Goal: Task Accomplishment & Management: Manage account settings

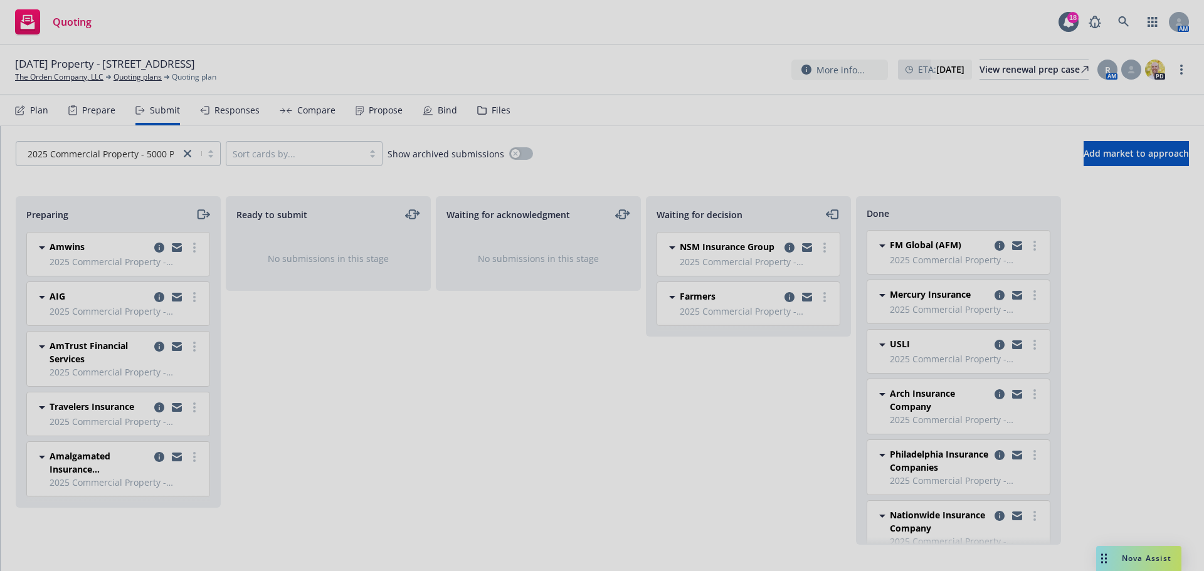
click at [55, 69] on div at bounding box center [602, 285] width 1204 height 571
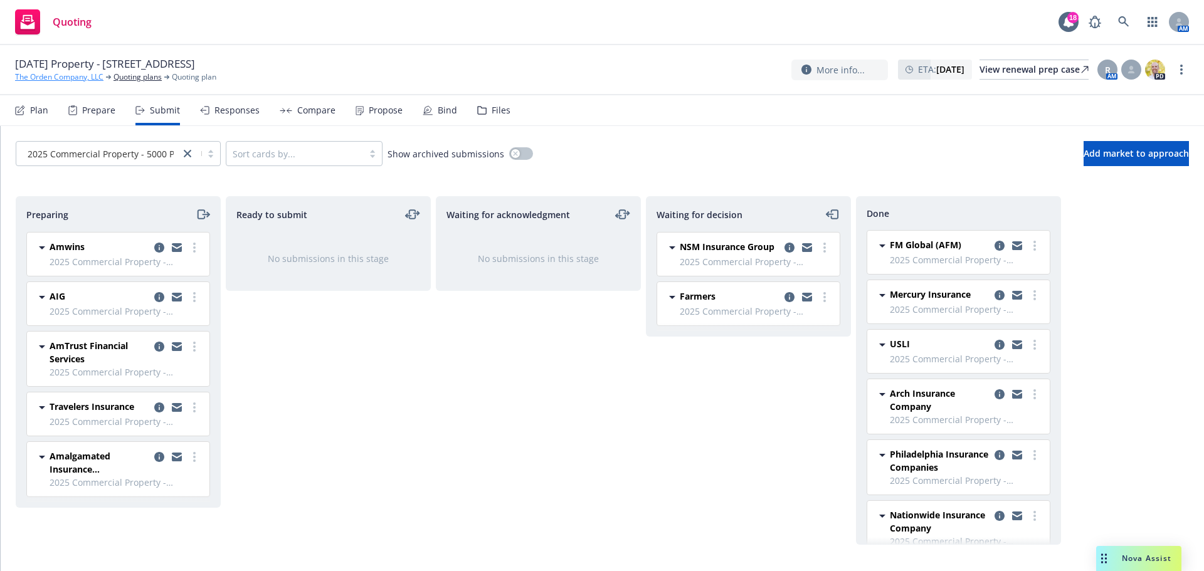
click at [49, 76] on link "The Orden Company, LLC" at bounding box center [59, 76] width 88 height 11
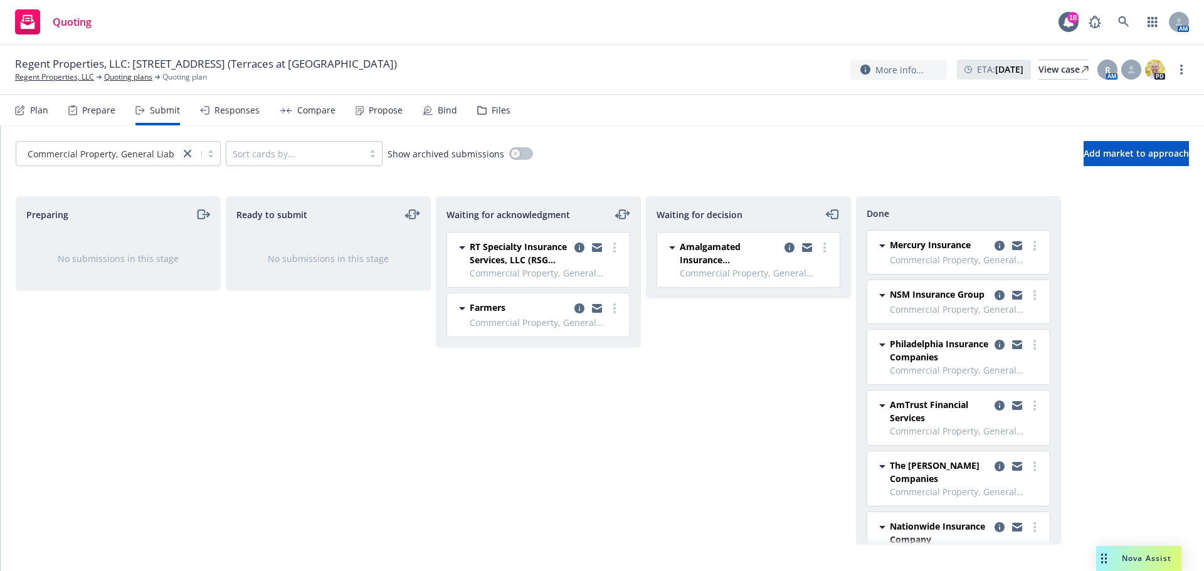
scroll to position [45, 0]
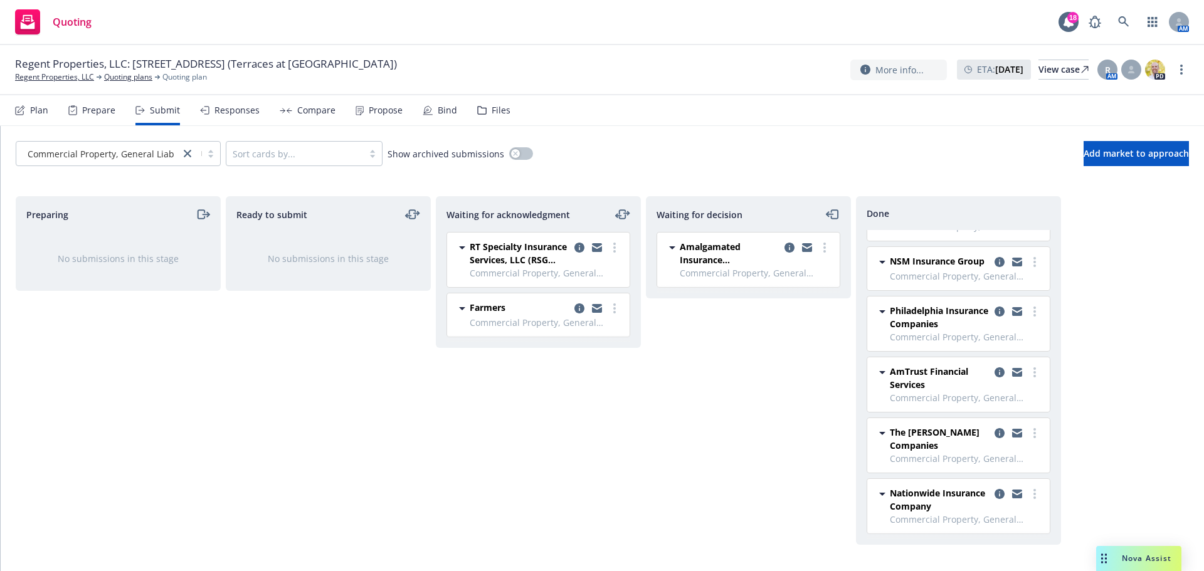
click at [398, 509] on div "Ready to submit No submissions in this stage" at bounding box center [328, 370] width 205 height 349
click at [824, 245] on circle "more" at bounding box center [824, 244] width 3 height 3
click at [786, 247] on icon "copy logging email" at bounding box center [789, 248] width 10 height 10
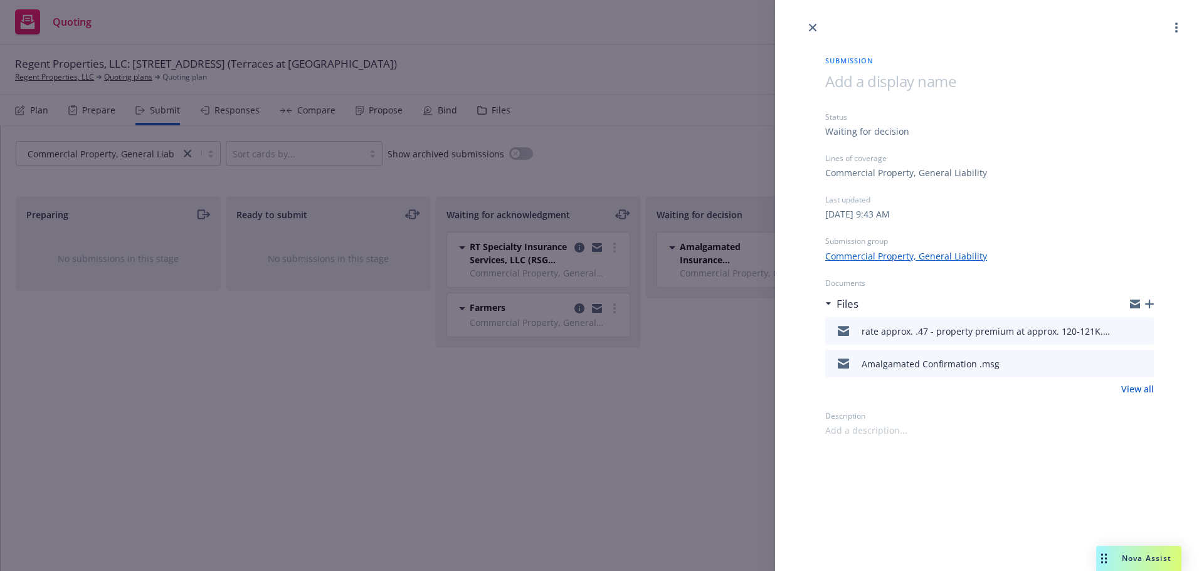
click at [571, 391] on div "Submission Status Waiting for decision Lines of coverage Commercial Property, G…" at bounding box center [602, 285] width 1204 height 571
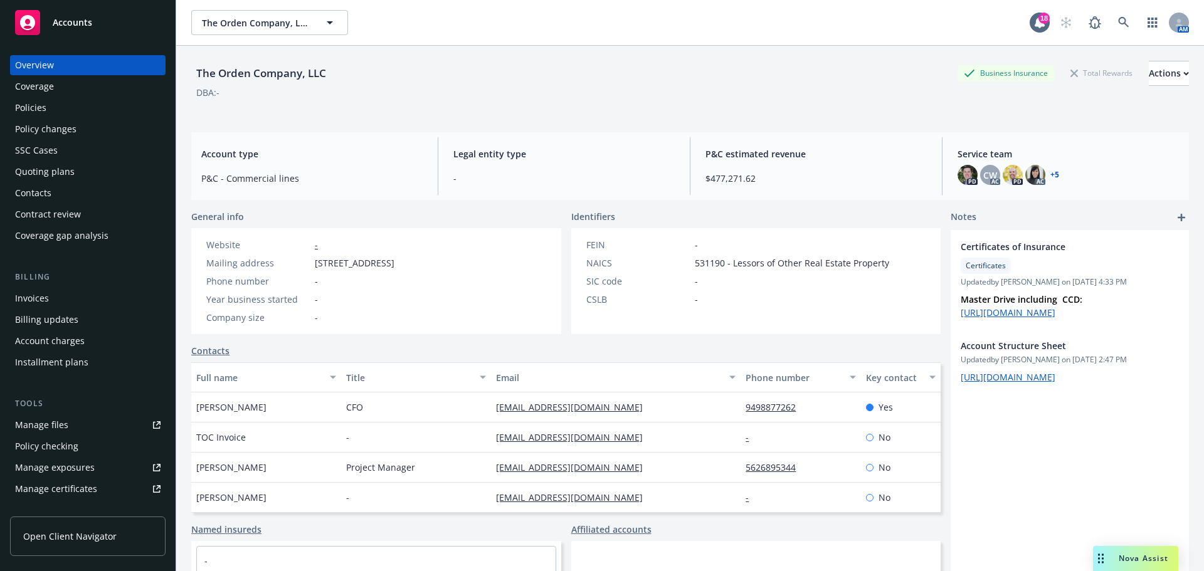
click at [246, 36] on div "The Orden Company, LLC The Orden Company, LLC 18 AM" at bounding box center [690, 22] width 1028 height 45
click at [265, 31] on button "The Orden Company, LLC" at bounding box center [269, 22] width 157 height 25
type input "fronchil"
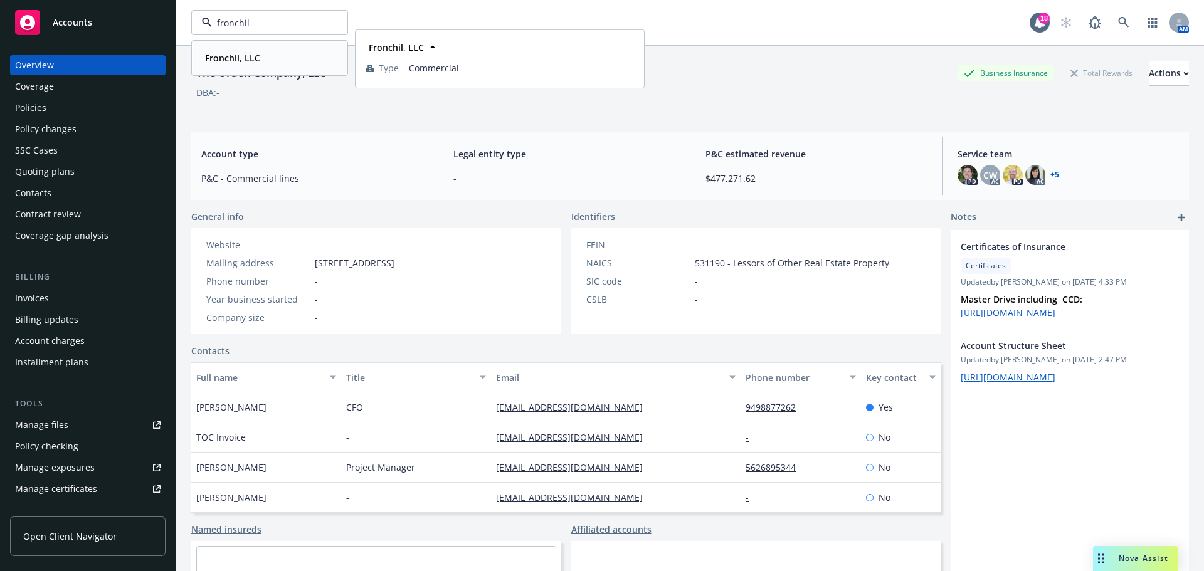
click at [243, 65] on div "Fronchil, LLC" at bounding box center [231, 58] width 63 height 18
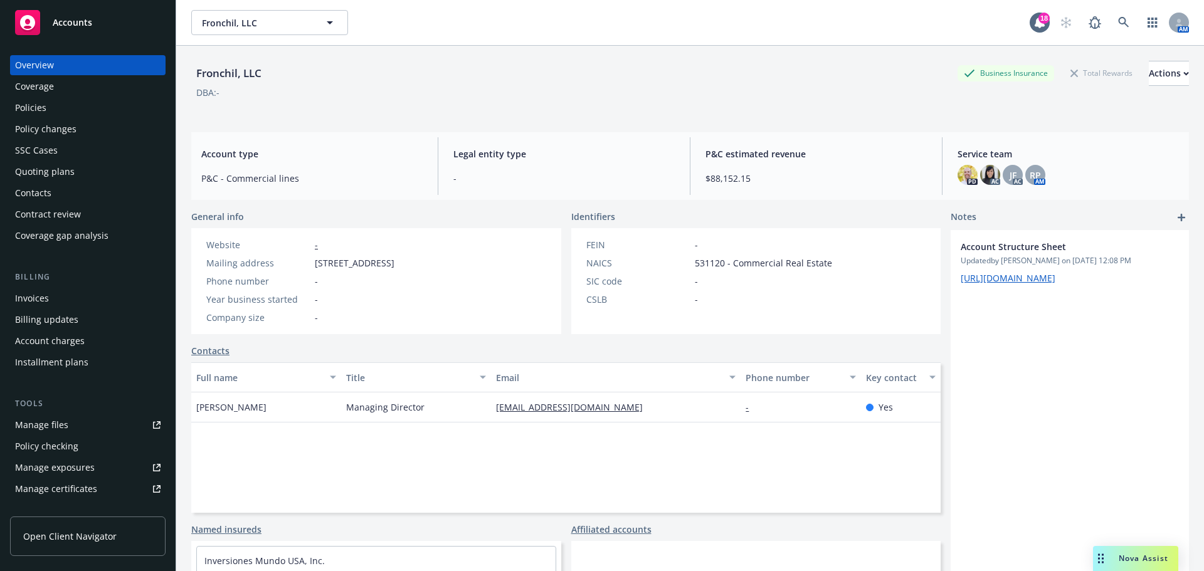
click at [102, 110] on div "Policies" at bounding box center [87, 108] width 145 height 20
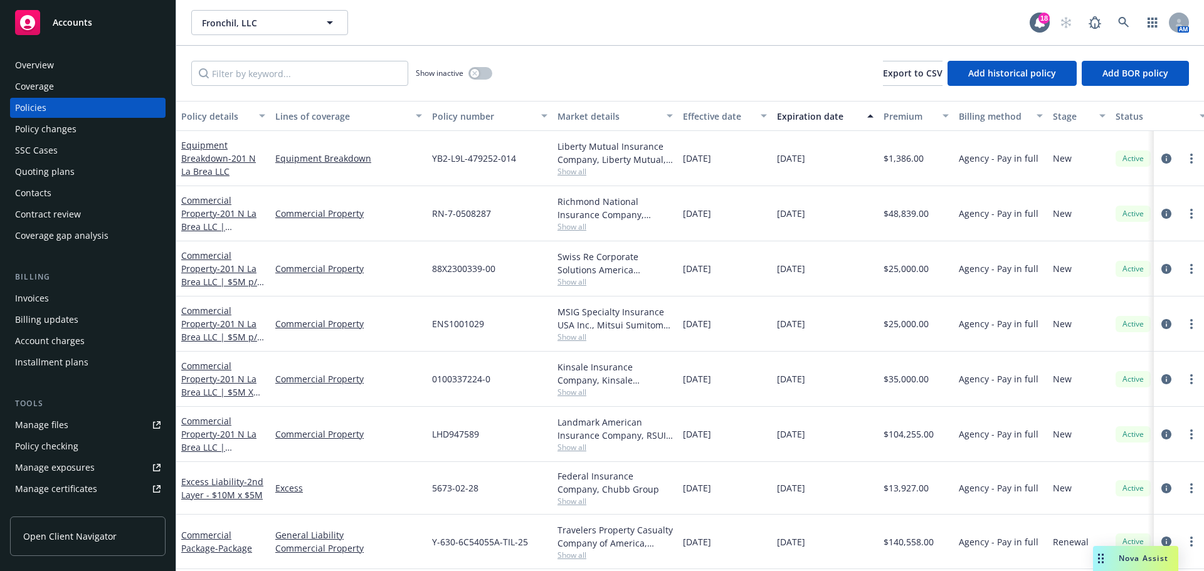
click at [48, 132] on div "Policy changes" at bounding box center [45, 129] width 61 height 20
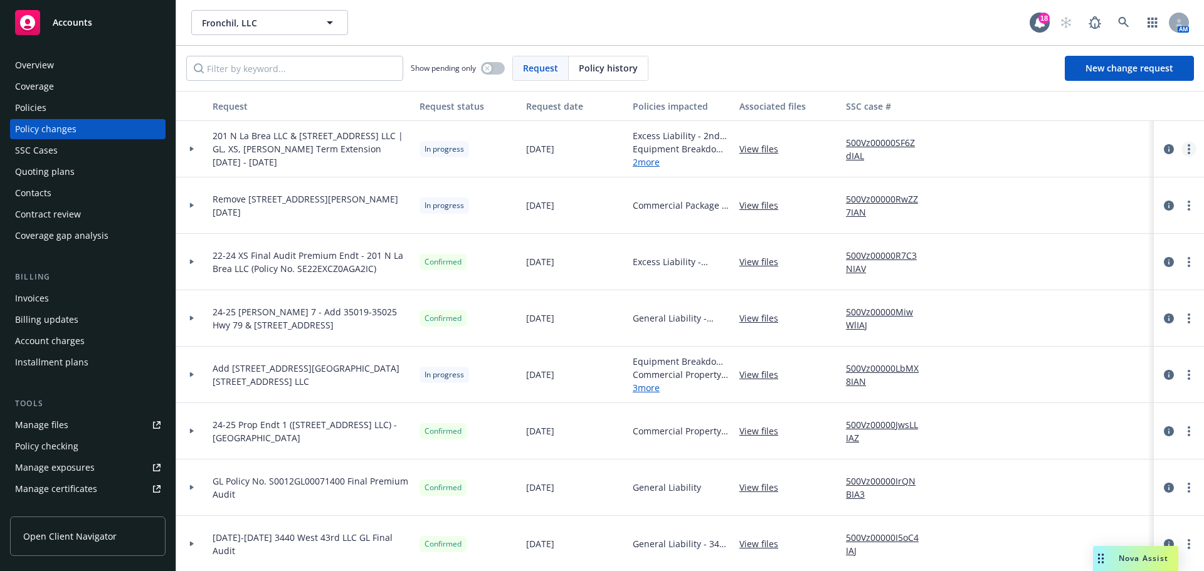
click at [1183, 148] on link "more" at bounding box center [1188, 149] width 15 height 15
click at [1049, 245] on link "Resume workflow" at bounding box center [1078, 250] width 215 height 25
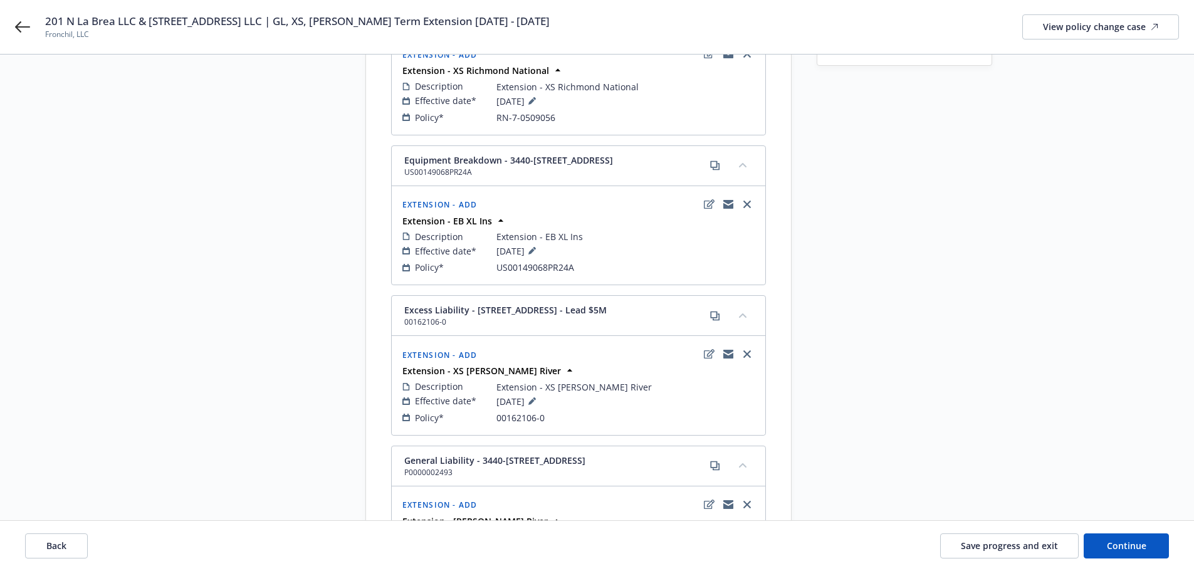
scroll to position [251, 0]
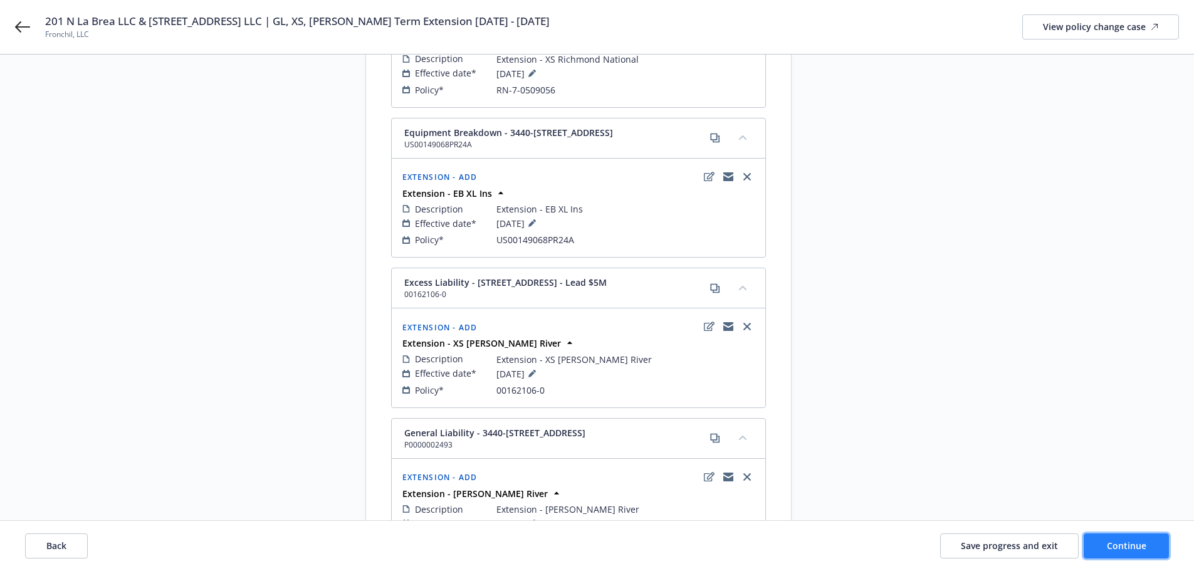
click at [1107, 546] on button "Continue" at bounding box center [1126, 546] width 85 height 25
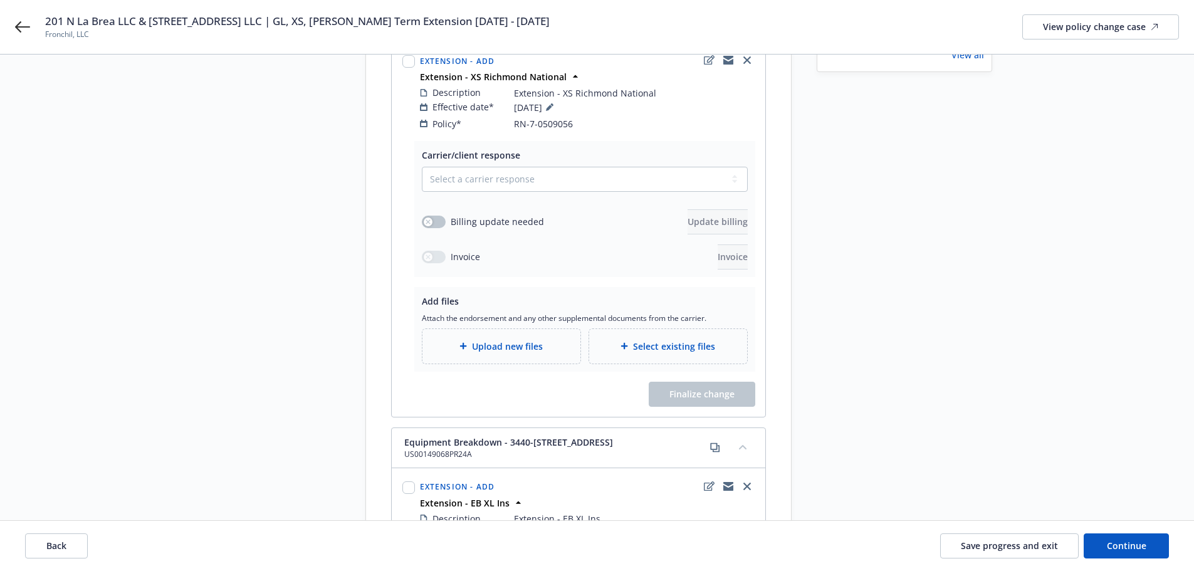
scroll to position [439, 0]
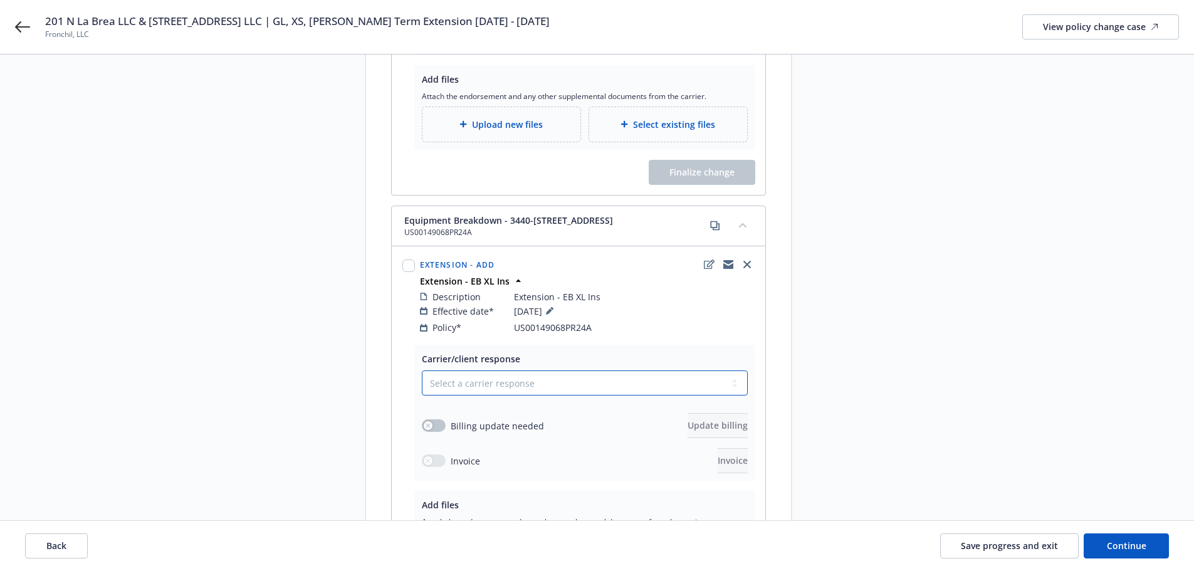
click at [535, 373] on select "Select a carrier response Accepted Accepted with revision No endorsement needed…" at bounding box center [585, 383] width 326 height 25
select select "ACCEPTED"
click at [422, 371] on select "Select a carrier response Accepted Accepted with revision No endorsement needed…" at bounding box center [585, 383] width 326 height 25
click at [424, 421] on div "button" at bounding box center [428, 425] width 9 height 9
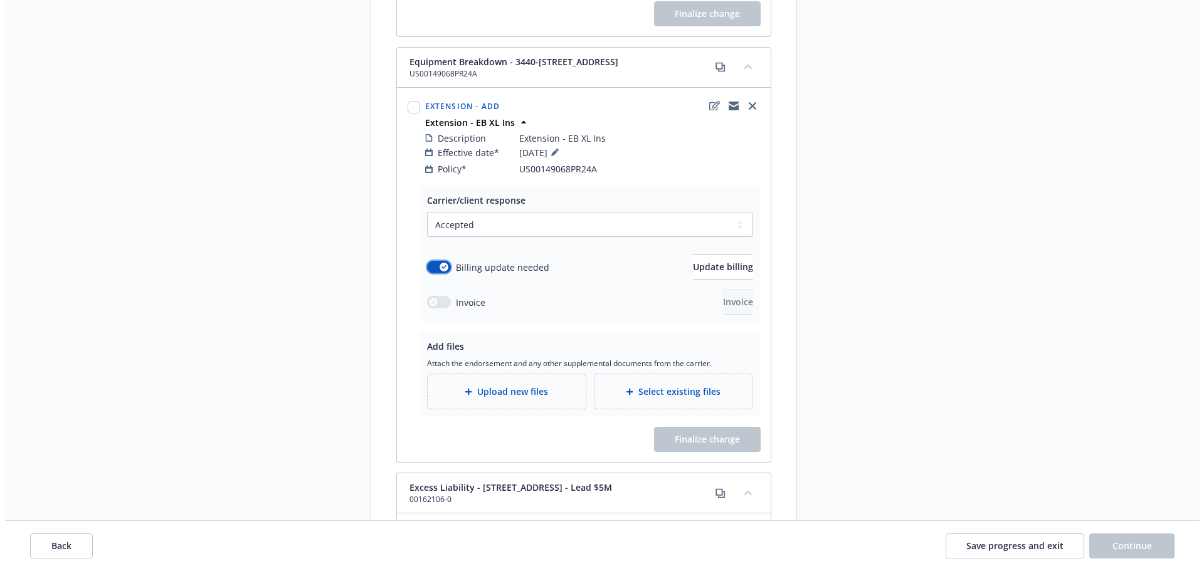
scroll to position [627, 0]
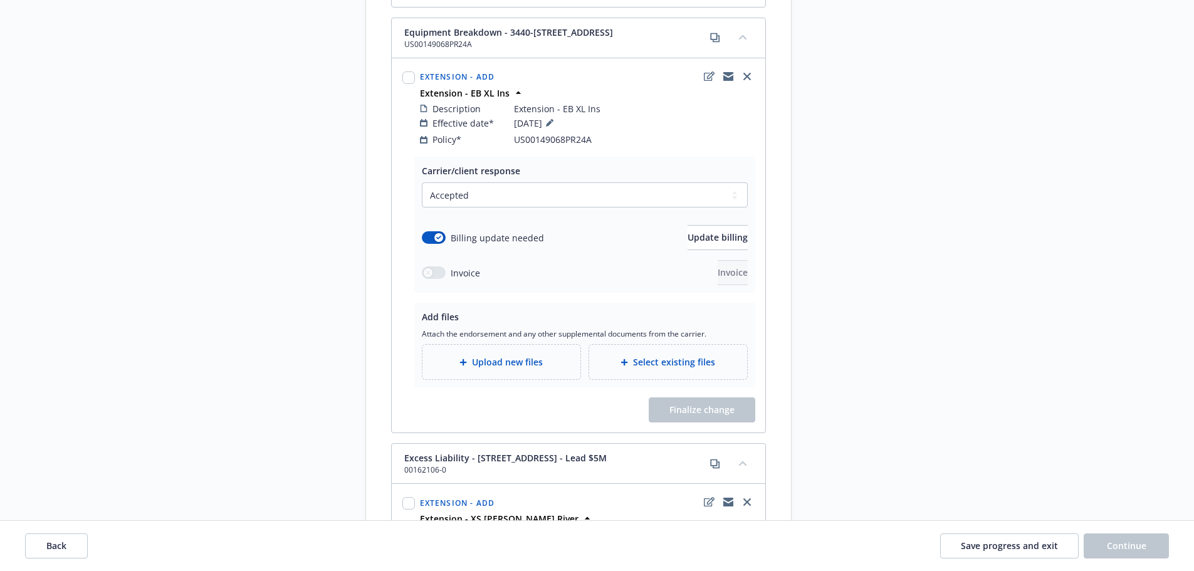
click at [539, 376] on div "Carrier/client response Select a carrier response Accepted Accepted with revisi…" at bounding box center [579, 295] width 374 height 276
click at [526, 355] on span "Upload new files" at bounding box center [507, 361] width 71 height 13
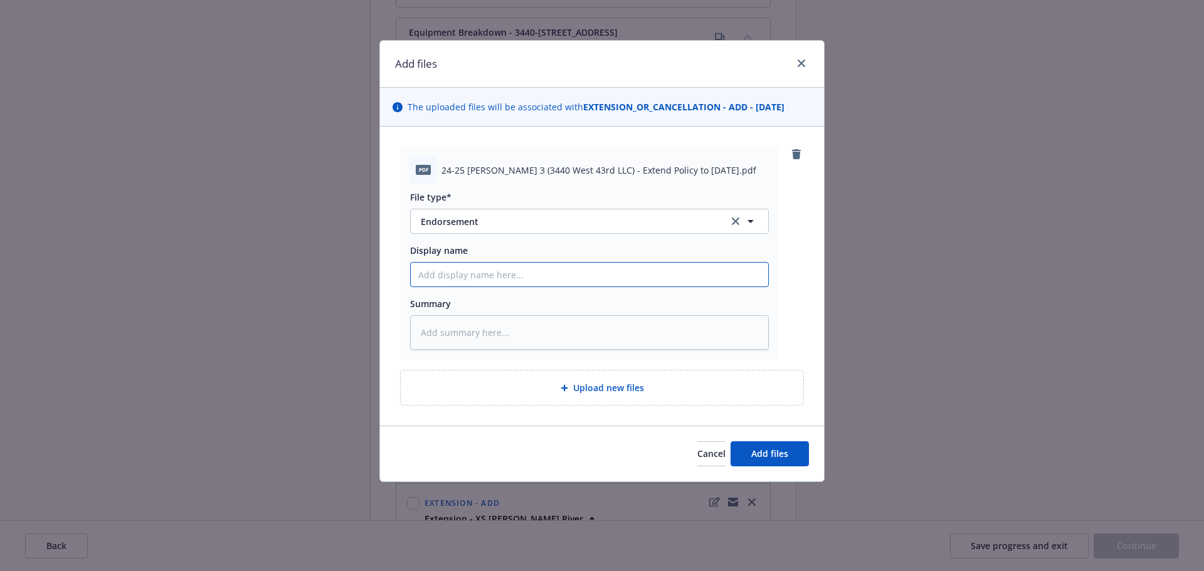
click at [507, 271] on input "Display name" at bounding box center [589, 275] width 357 height 24
paste input "24-25 EB Endt 3 (3440 West 43rd LLC) - Extend Policy to 11.30.25"
type textarea "x"
type input "24-25 EB Endt 3 (3440 West 43rd LLC) - Extend Policy to 11.30.25"
type textarea "x"
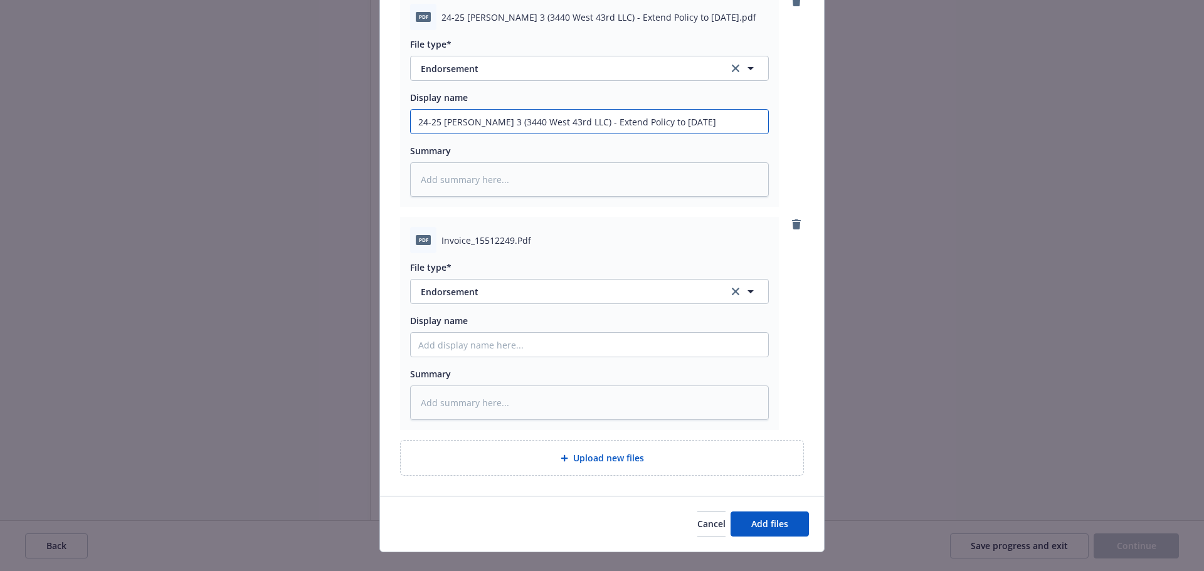
scroll to position [174, 0]
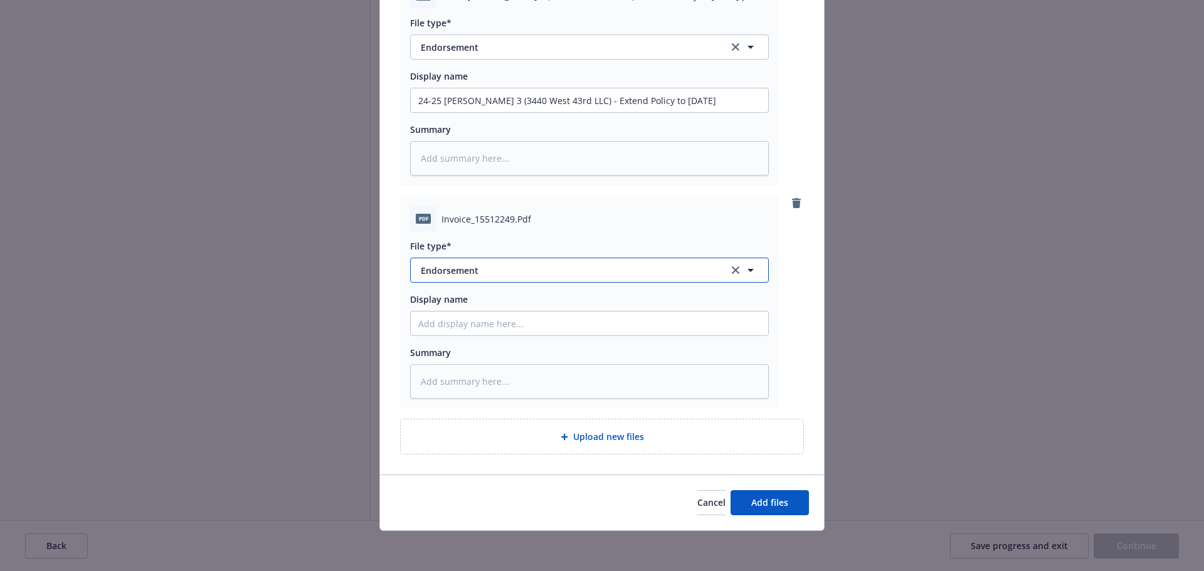
click at [473, 264] on span "Endorsement" at bounding box center [566, 270] width 290 height 13
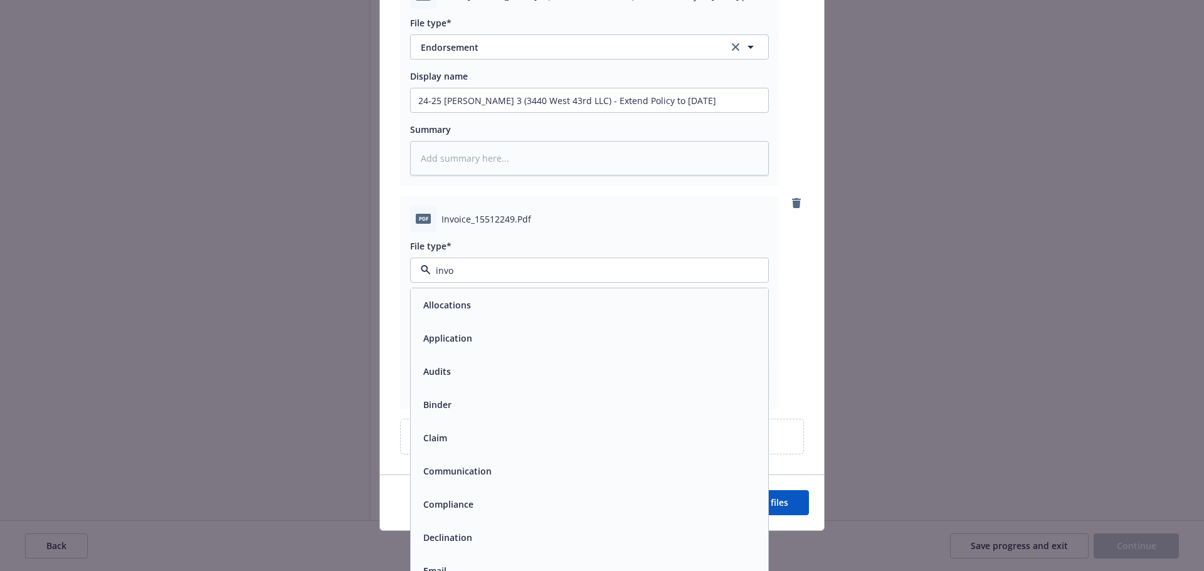
type input "invoi"
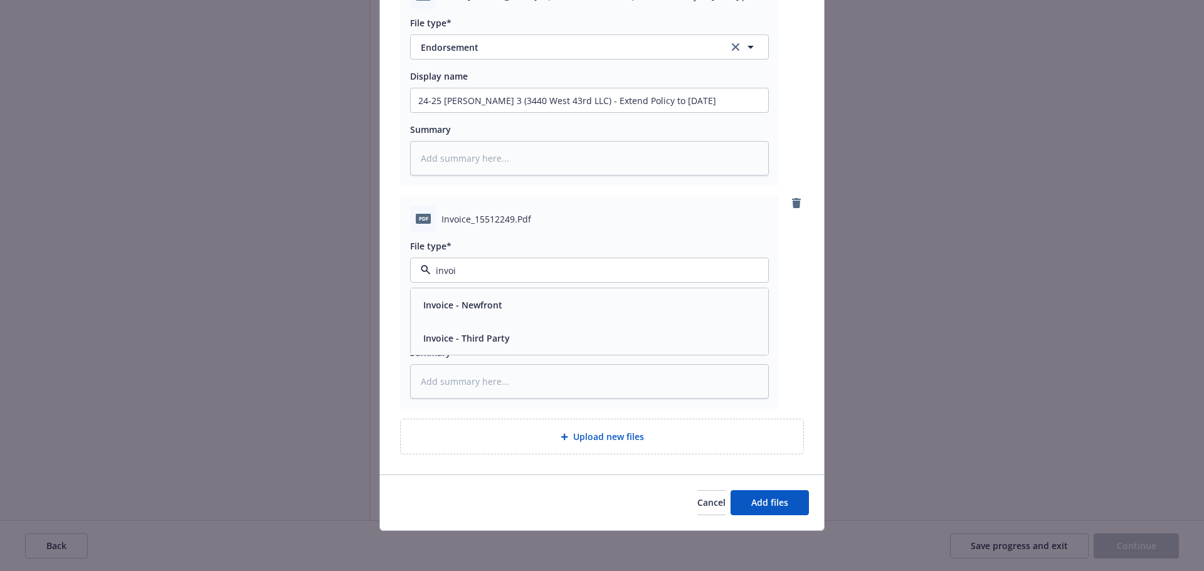
click at [481, 330] on div "Invoice - Third Party" at bounding box center [465, 338] width 94 height 18
click at [512, 323] on input "Display name" at bounding box center [589, 324] width 357 height 24
type textarea "x"
type input "C"
type textarea "x"
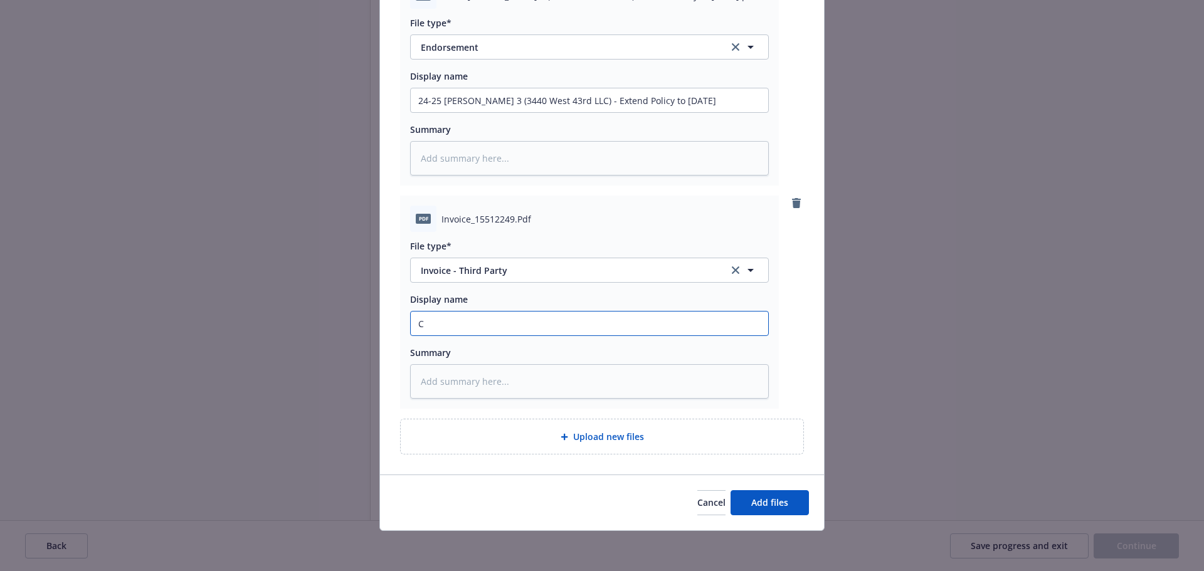
type input "Ca"
type textarea "x"
type input "Car"
type textarea "x"
type input "Carr"
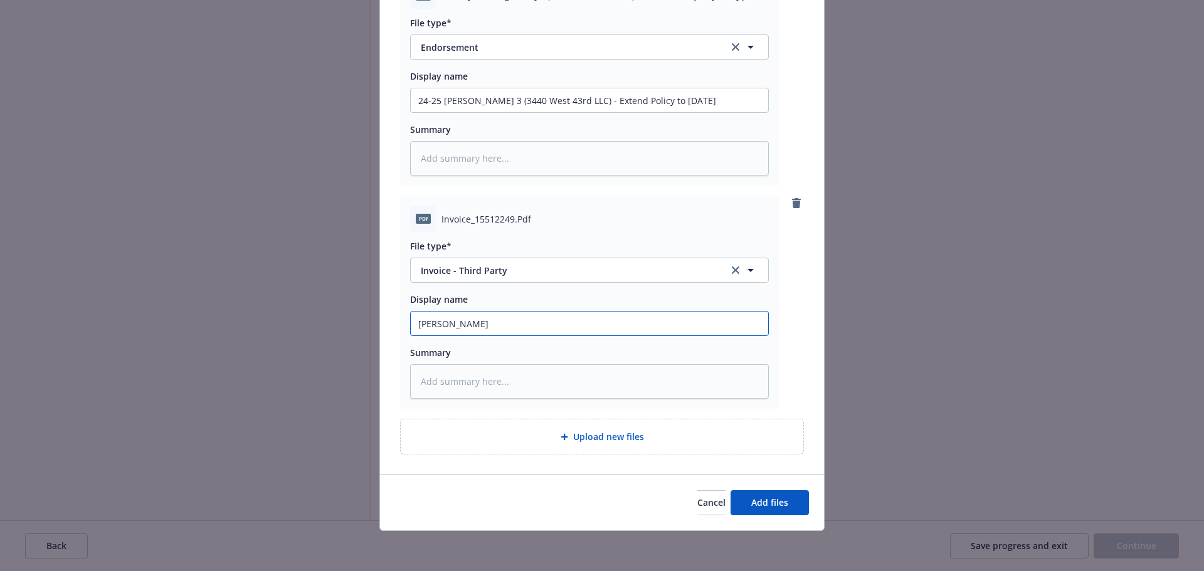
type textarea "x"
type input "Carri"
type textarea "x"
type input "Carrie"
type textarea "x"
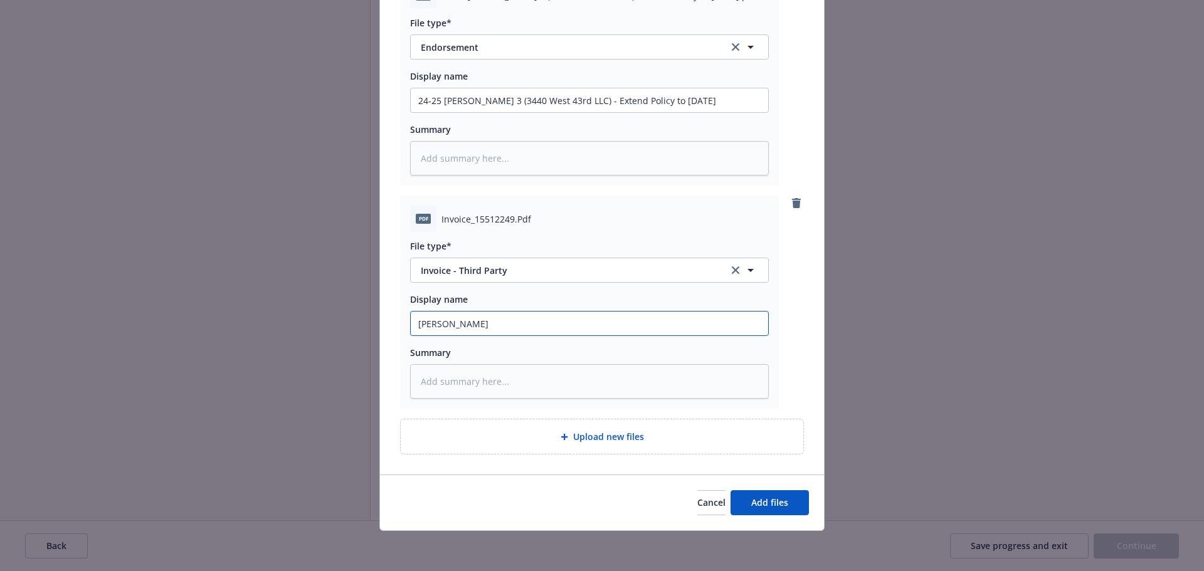
type input "Carrier"
type textarea "x"
type input "Carrier"
type textarea "x"
type input "Carrier I"
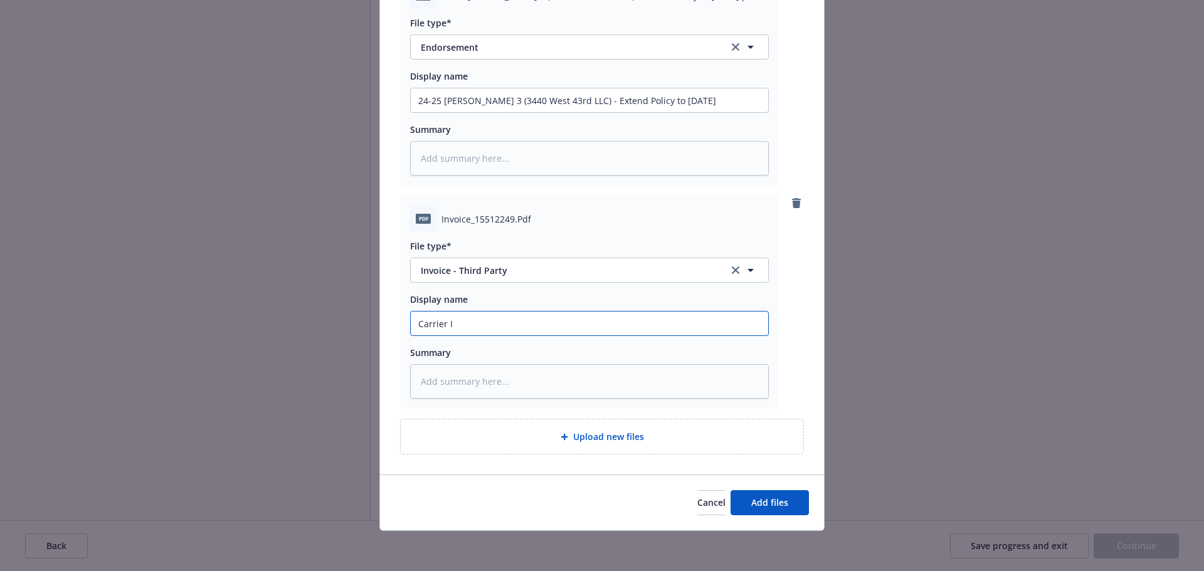
type textarea "x"
type input "Carrier In"
type textarea "x"
type input "Carrier Inv"
type textarea "x"
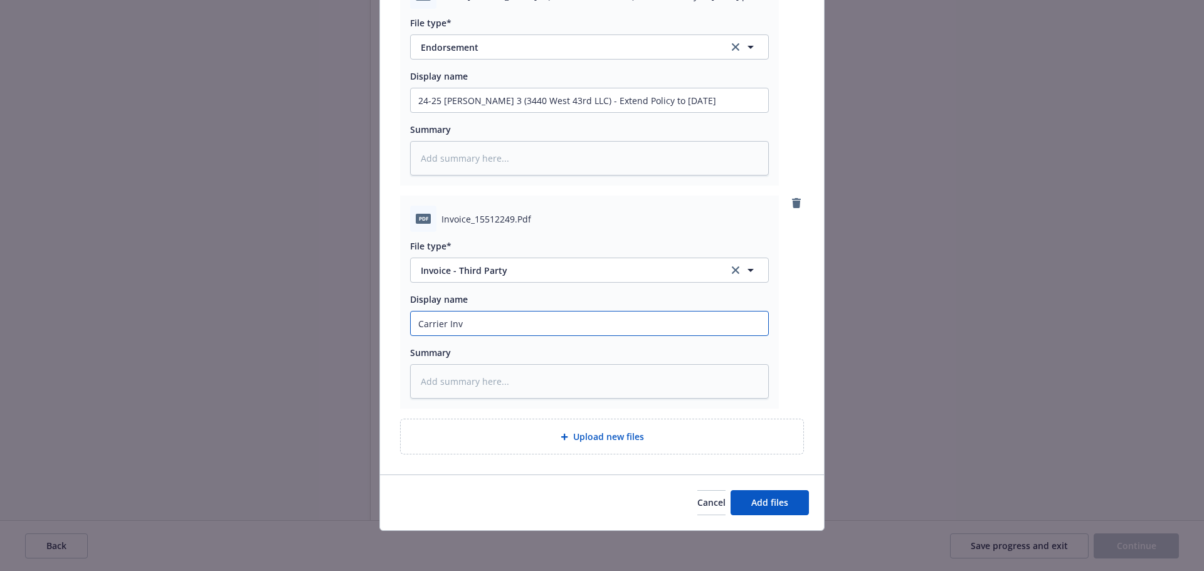
type input "Carrier Invo"
type textarea "x"
type input "Carrier Invoi"
type textarea "x"
type input "Carrier Invoic"
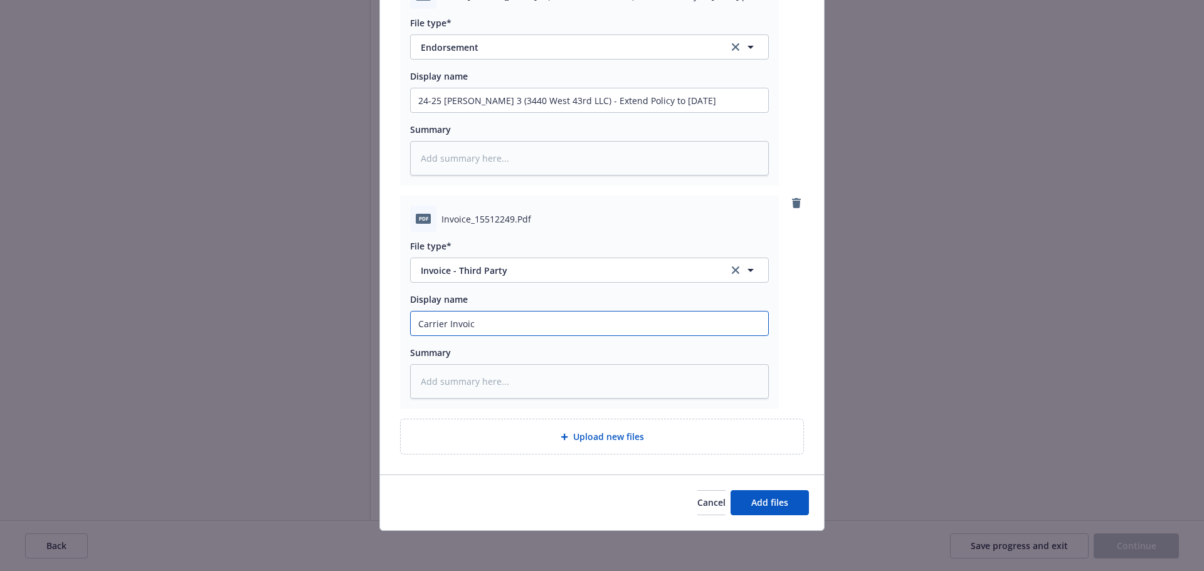
type textarea "x"
type input "Carrier Invoice"
type textarea "x"
type input "Carrier Invoice"
type textarea "x"
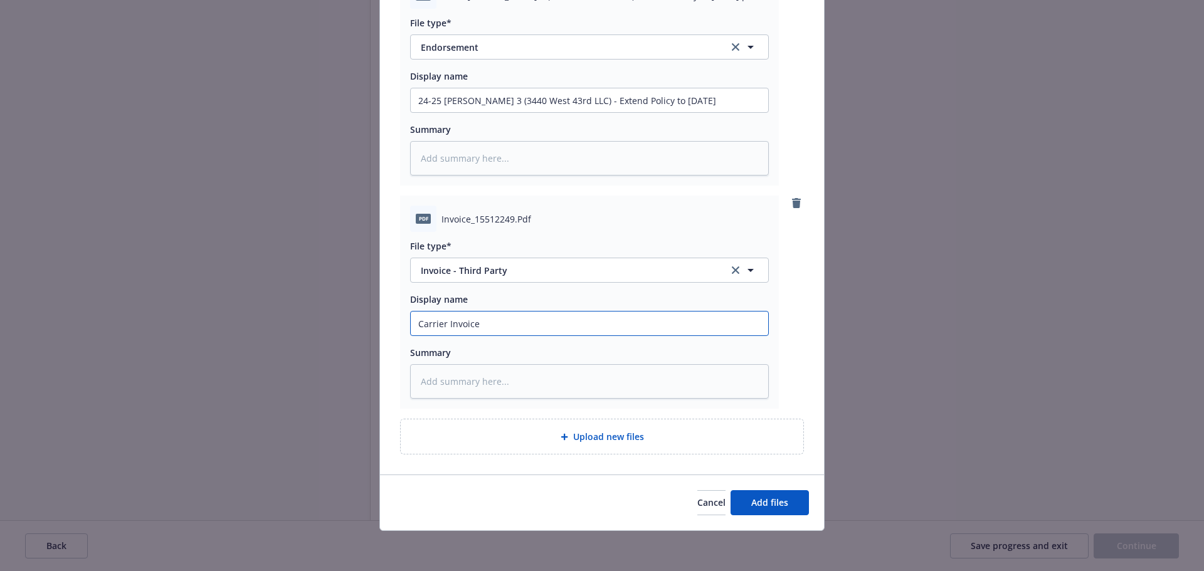
type input "Carrier Invoice ("
paste input "24-25 EB Endt 3 (3440 West 43rd LLC) - Extend Policy to 11.30.25"
type textarea "x"
type input "Carrier Invoice (24-25 EB Endt 3 (3440 West 43rd LLC) - Extend Policy to 11.30.…"
type textarea "x"
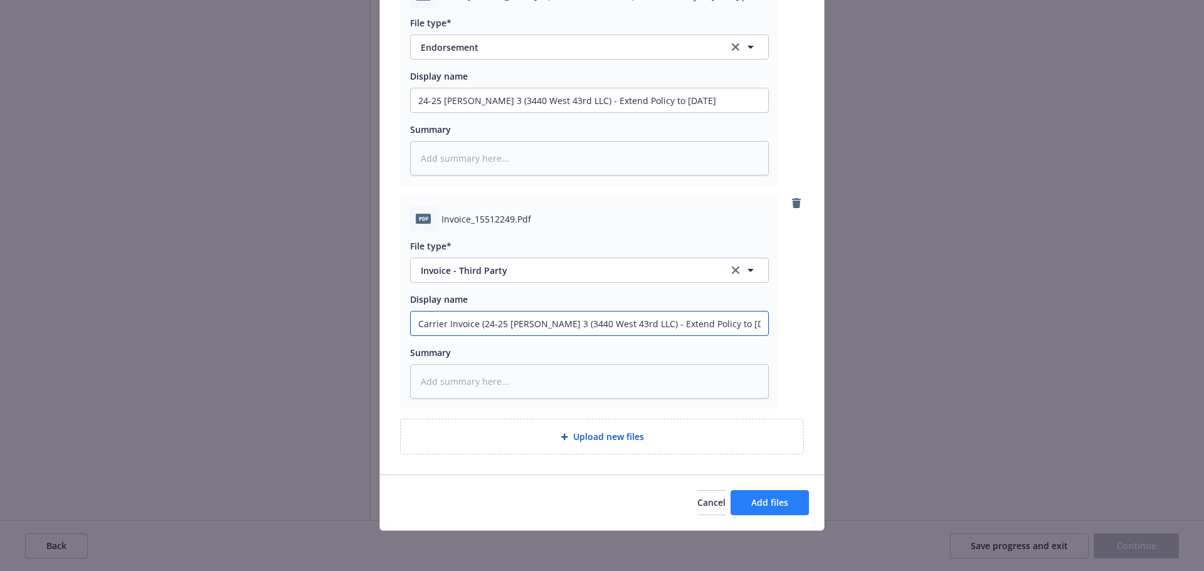
type input "Carrier Invoice (24-25 EB Endt 3 (3440 West 43rd LLC) - Extend Policy to 11.30.…"
click at [754, 510] on button "Add files" at bounding box center [769, 502] width 78 height 25
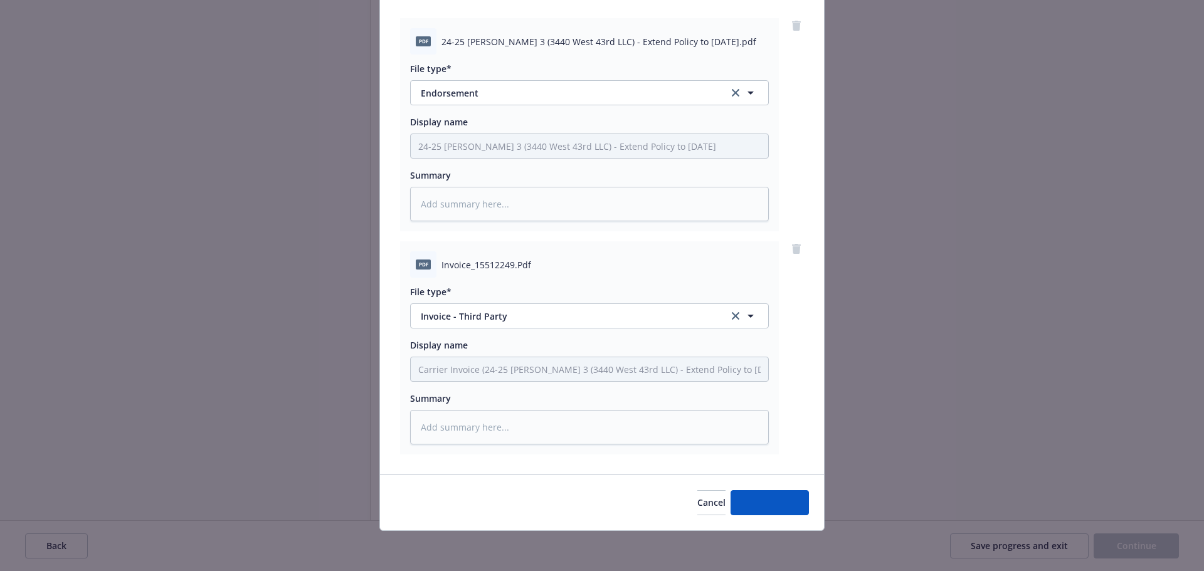
type textarea "x"
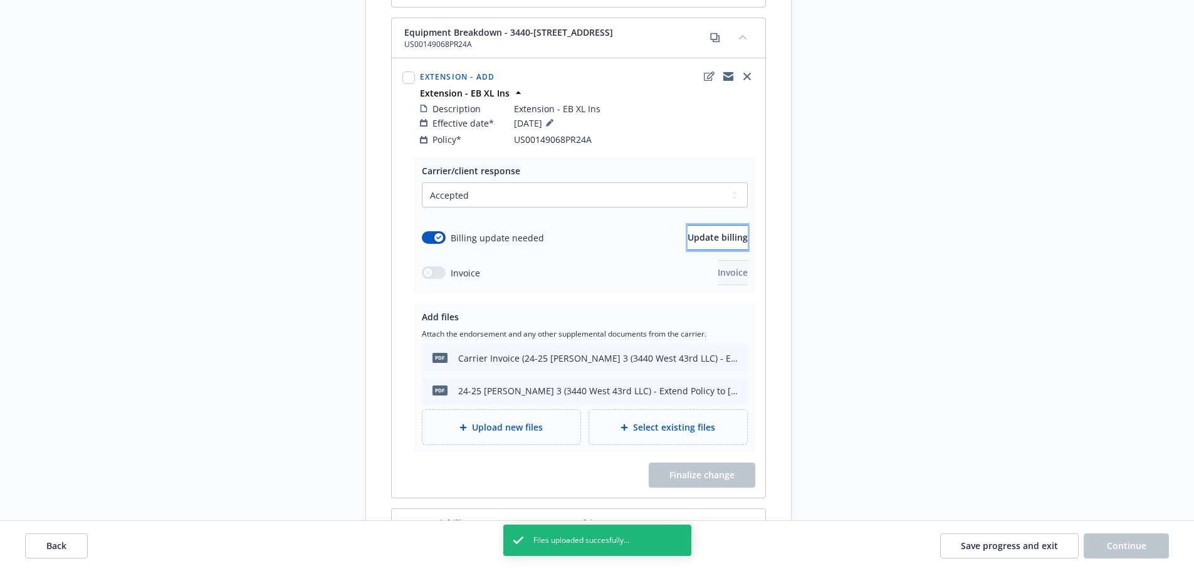
click at [726, 231] on span "Update billing" at bounding box center [718, 237] width 60 height 12
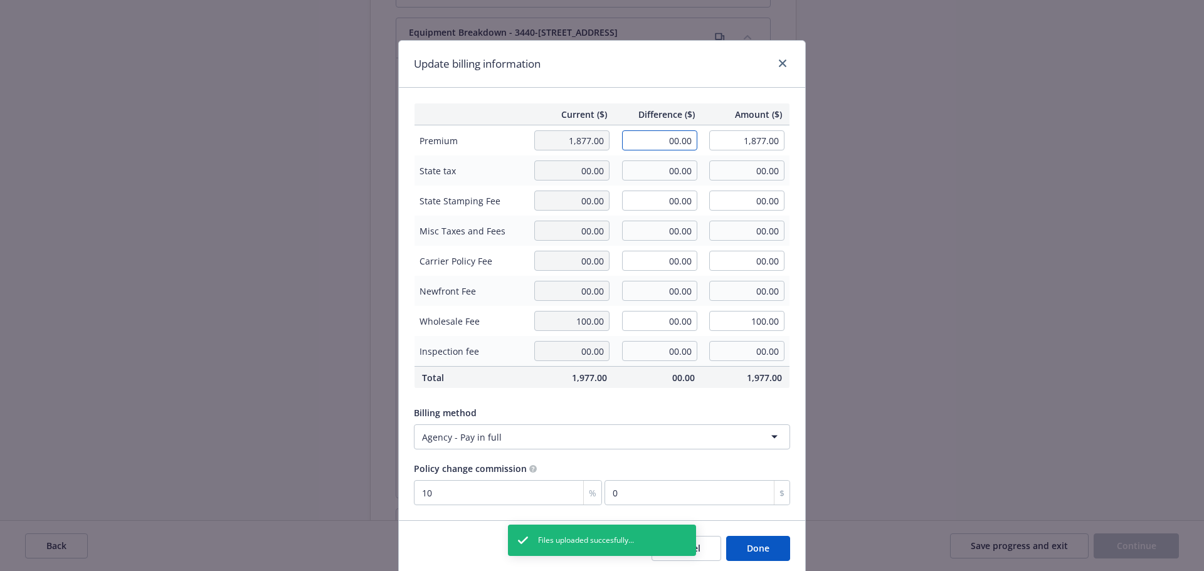
click at [677, 145] on input "00.00" at bounding box center [659, 140] width 75 height 20
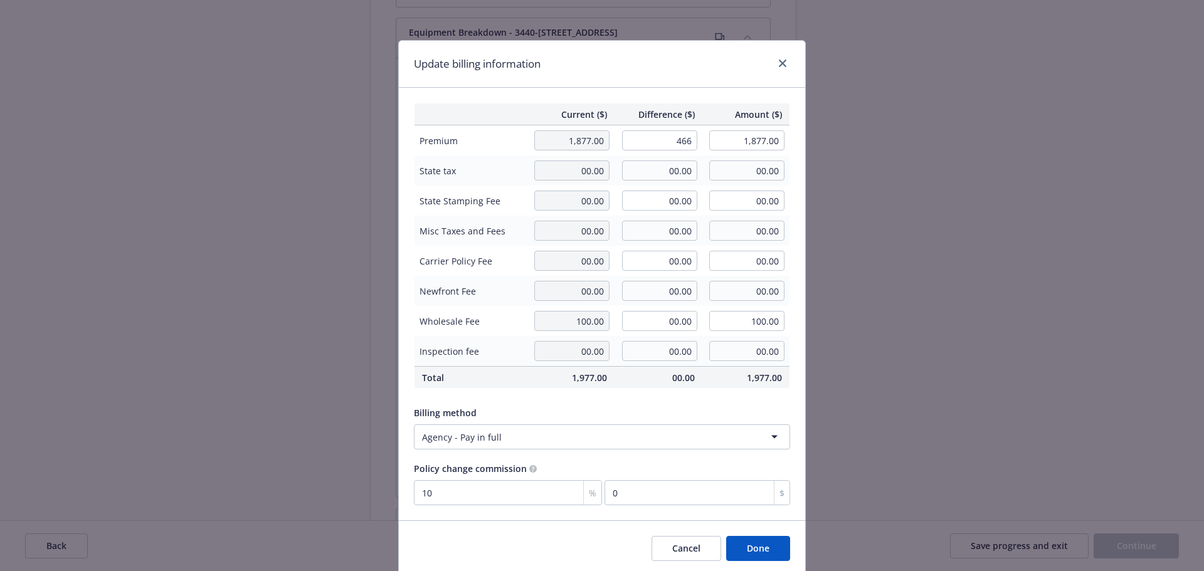
type input "466.00"
type input "2,343.00"
type input "46.6"
click at [651, 408] on div "Billing method" at bounding box center [602, 412] width 376 height 13
click at [742, 541] on button "Done" at bounding box center [758, 548] width 64 height 25
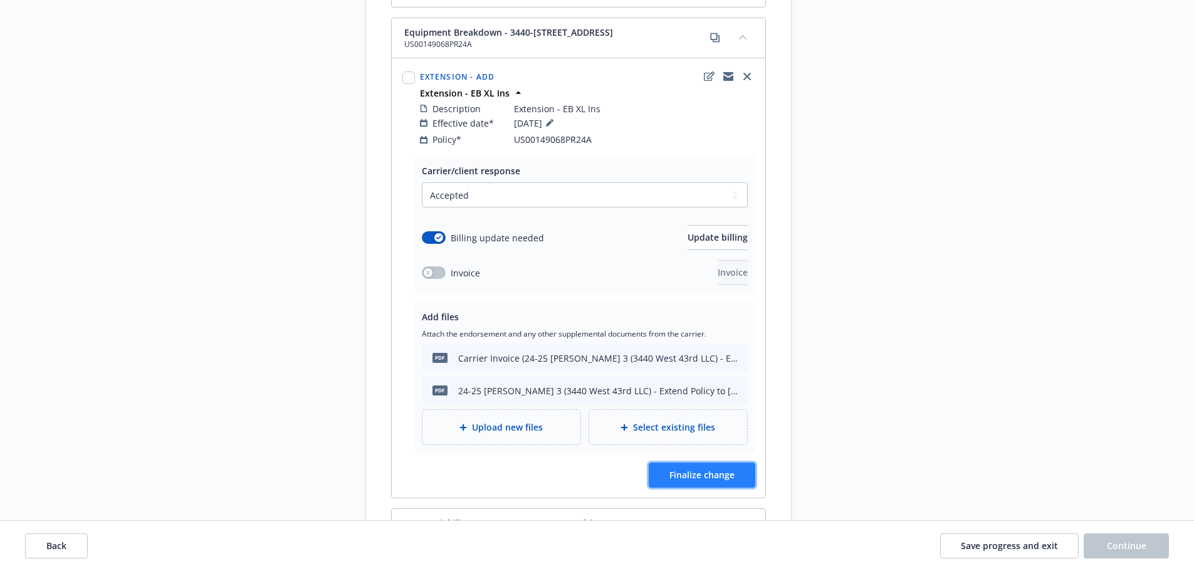
click at [716, 469] on span "Finalize change" at bounding box center [702, 475] width 65 height 12
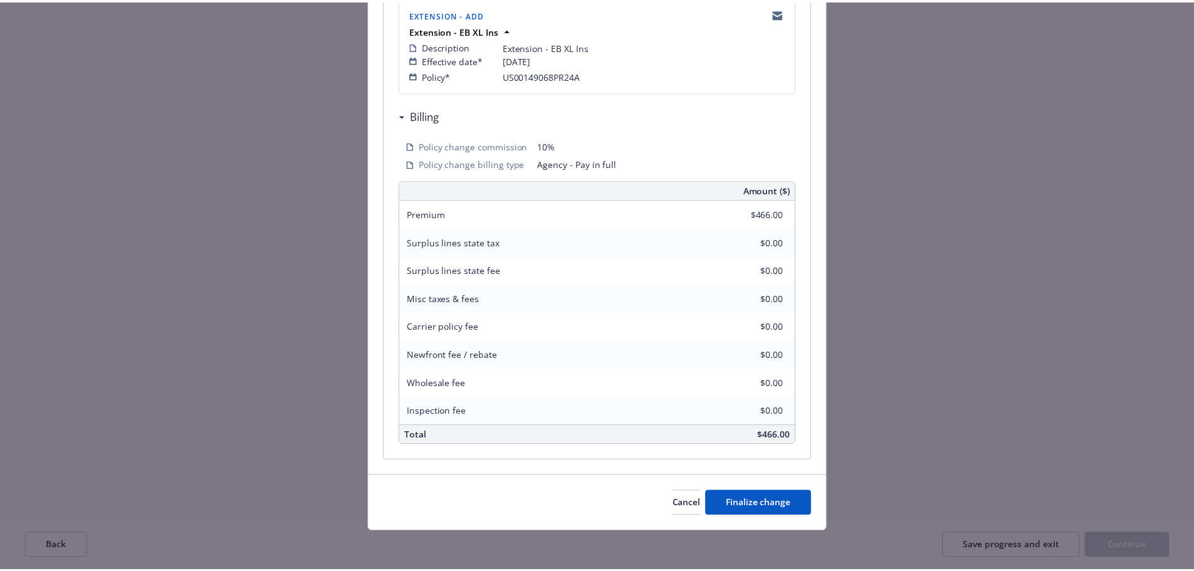
scroll to position [276, 0]
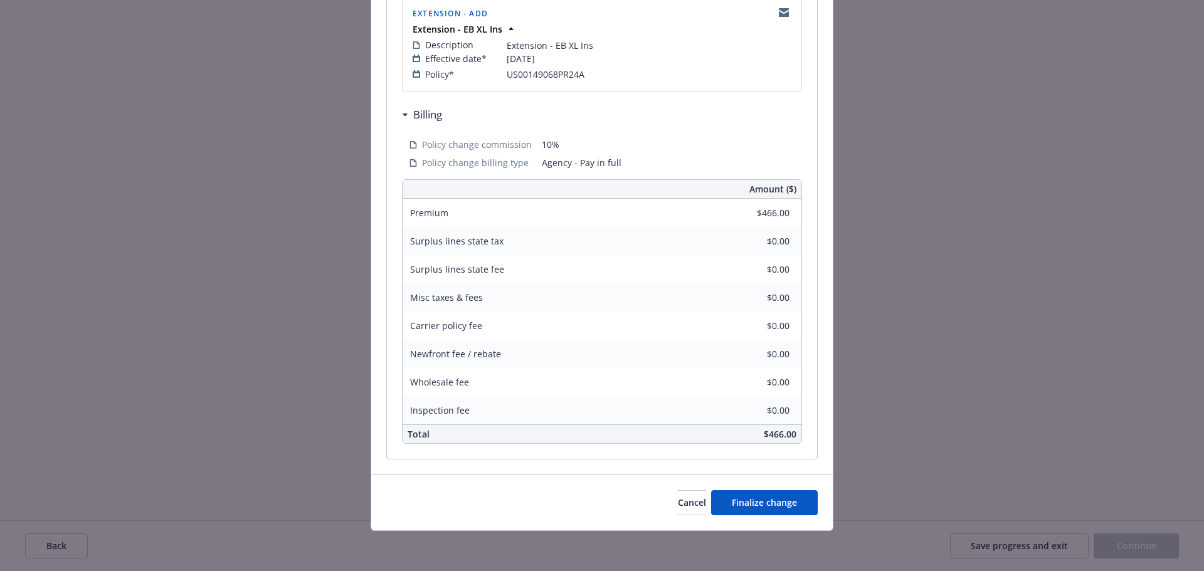
click at [782, 530] on div "Cancel Finalize change" at bounding box center [601, 503] width 461 height 56
click at [782, 503] on span "Finalize change" at bounding box center [764, 503] width 65 height 12
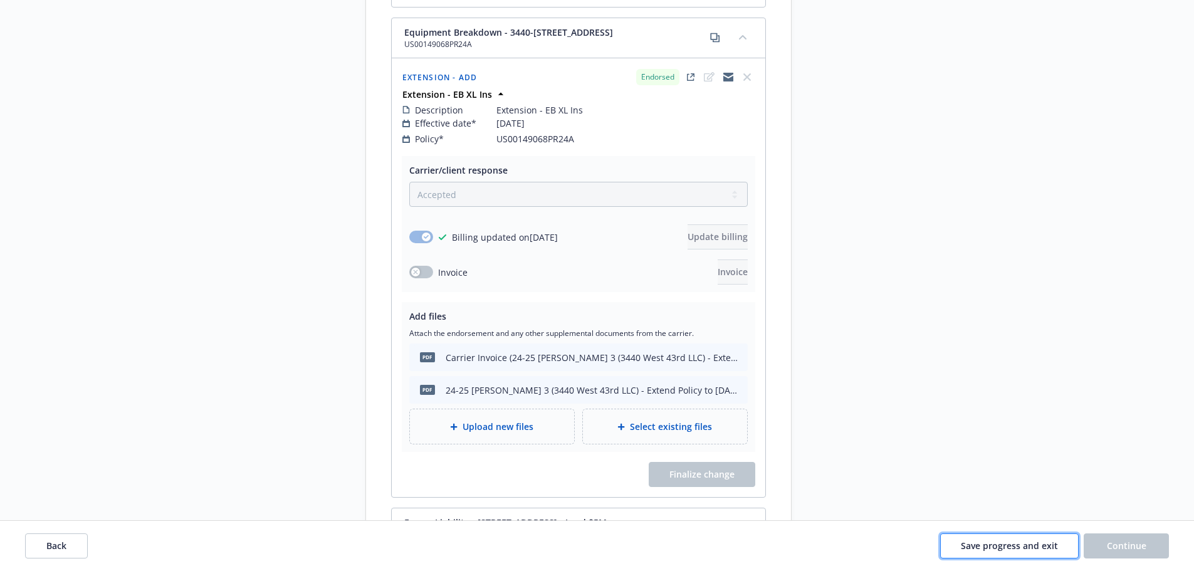
click at [969, 545] on span "Save progress and exit" at bounding box center [1009, 546] width 97 height 12
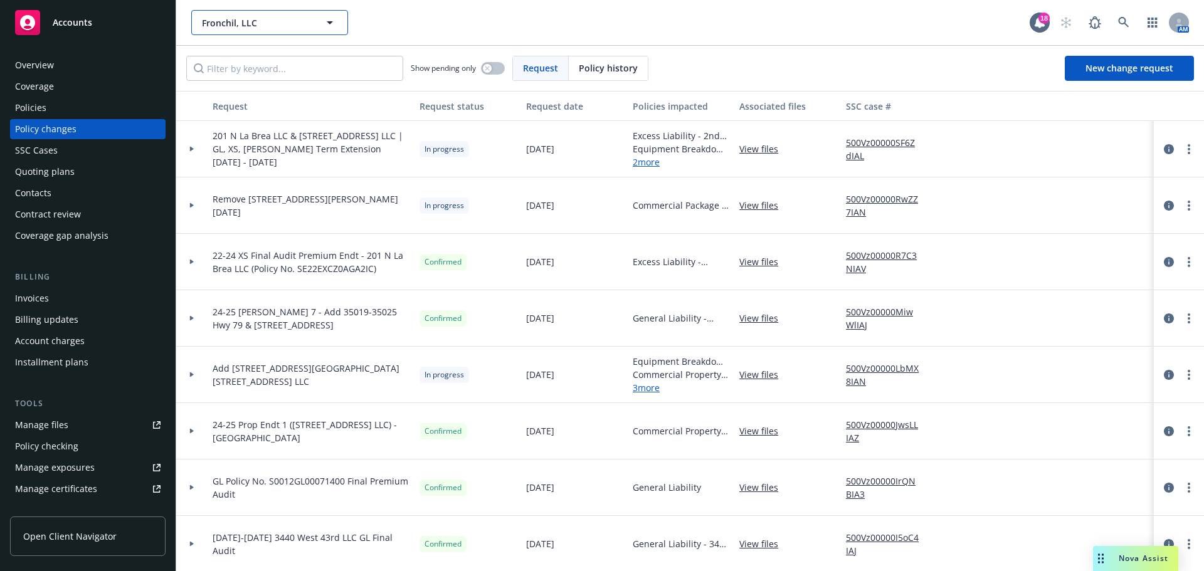
click at [284, 21] on span "Fronchil, LLC" at bounding box center [256, 22] width 108 height 13
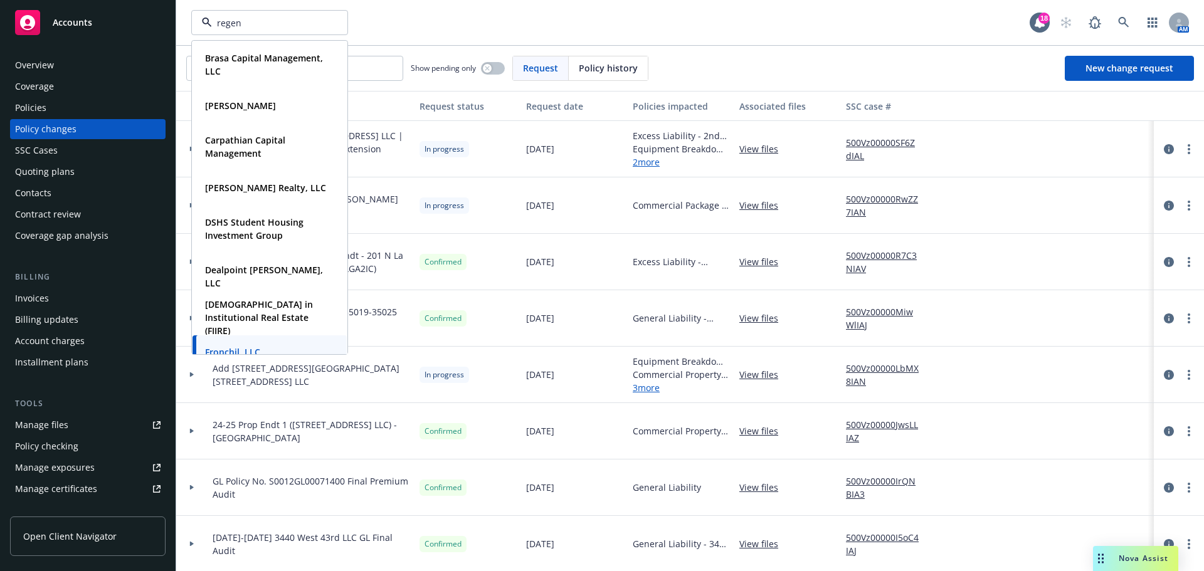
type input "regent"
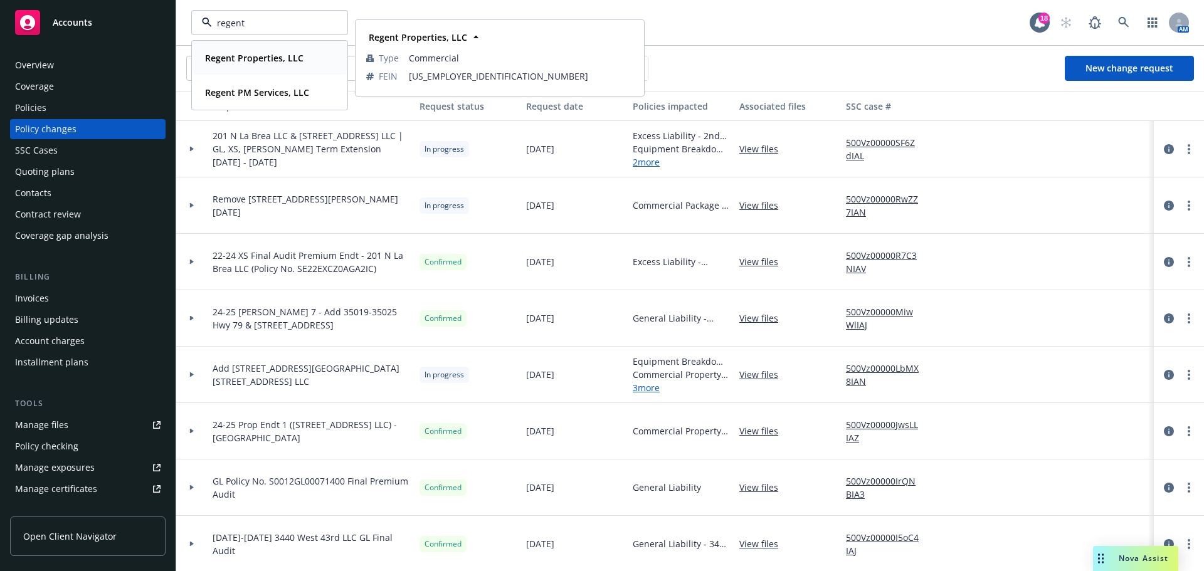
click at [251, 58] on strong "Regent Properties, LLC" at bounding box center [254, 58] width 98 height 12
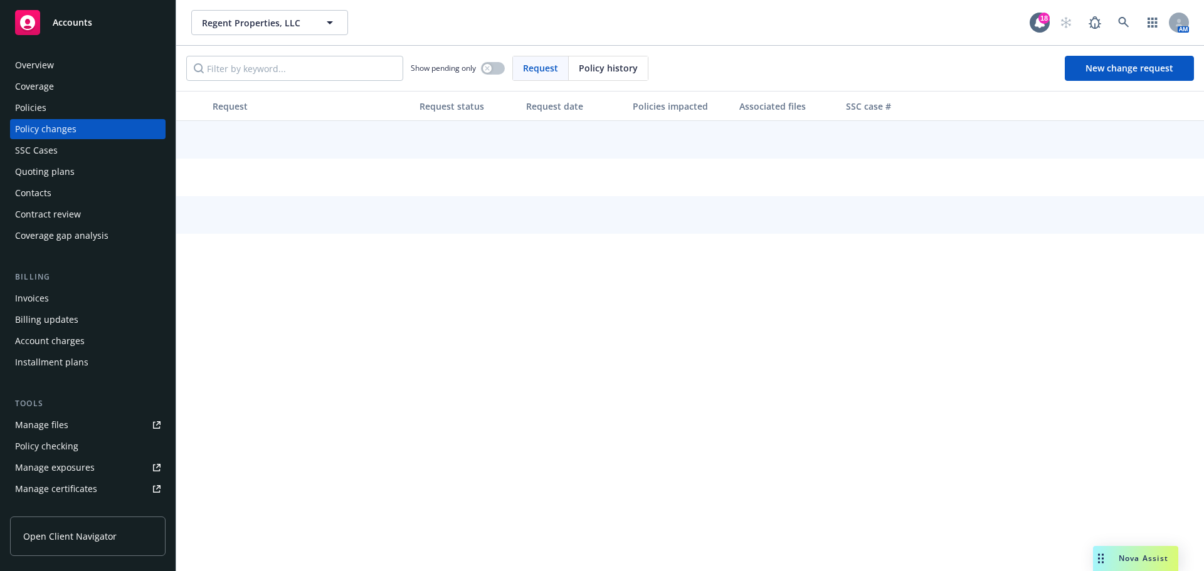
click at [107, 107] on div "Policies" at bounding box center [87, 108] width 145 height 20
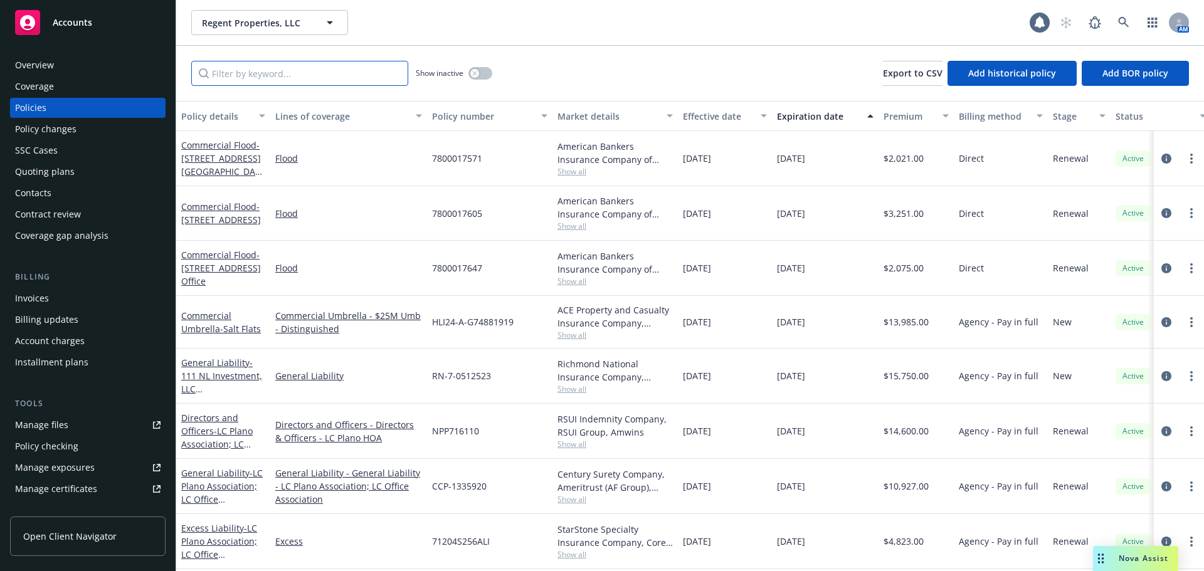
click at [308, 81] on input "Filter by keyword..." at bounding box center [299, 73] width 217 height 25
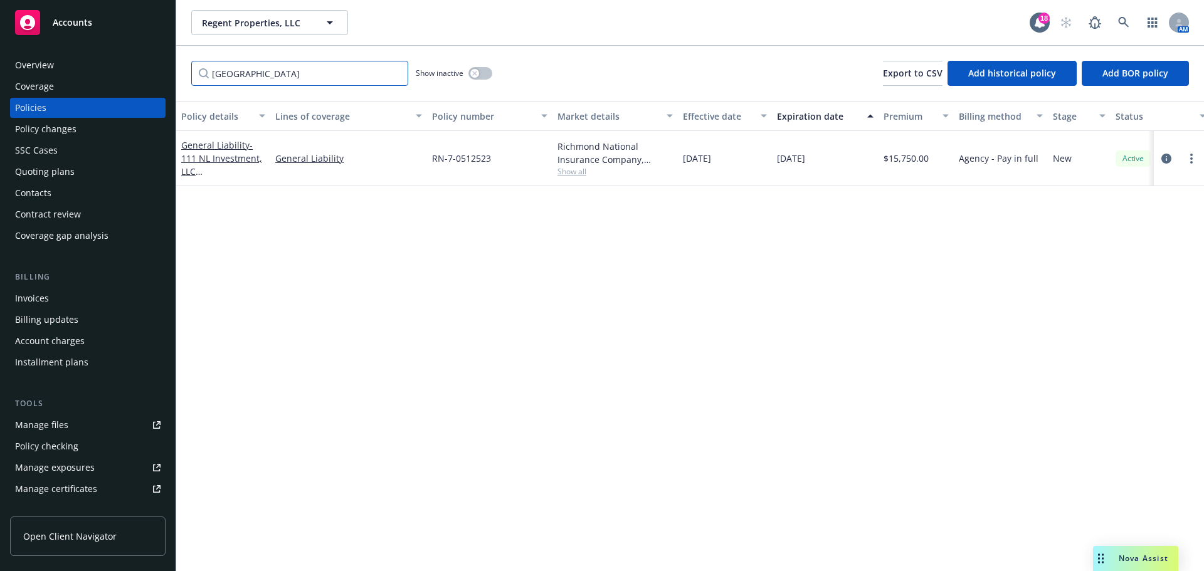
type input "glendale"
click at [237, 26] on span "Regent Properties, LLC" at bounding box center [256, 22] width 108 height 13
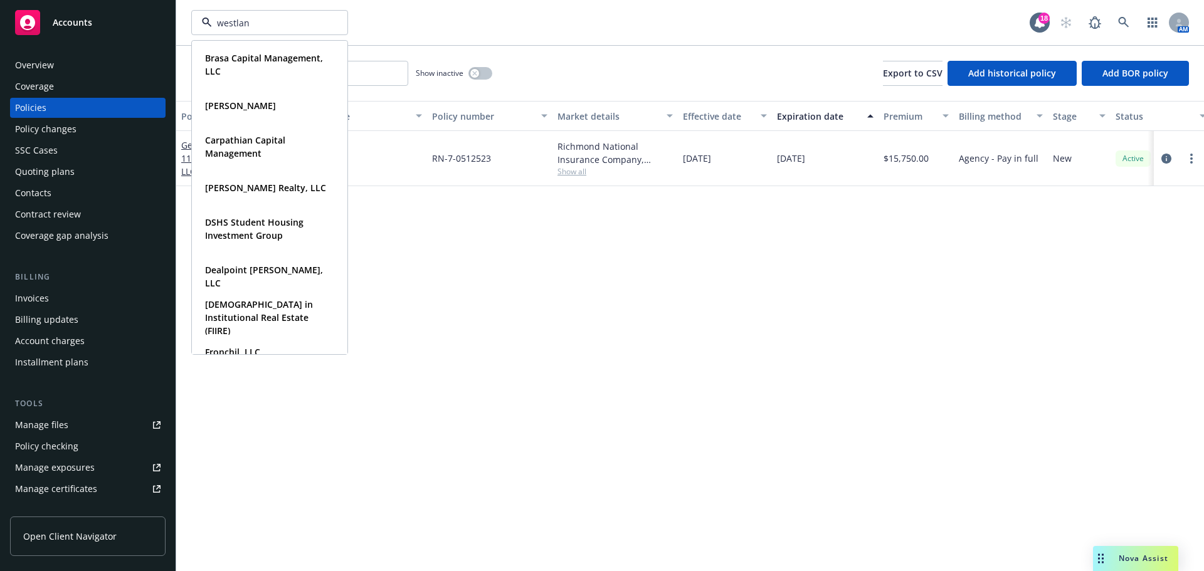
type input "westland"
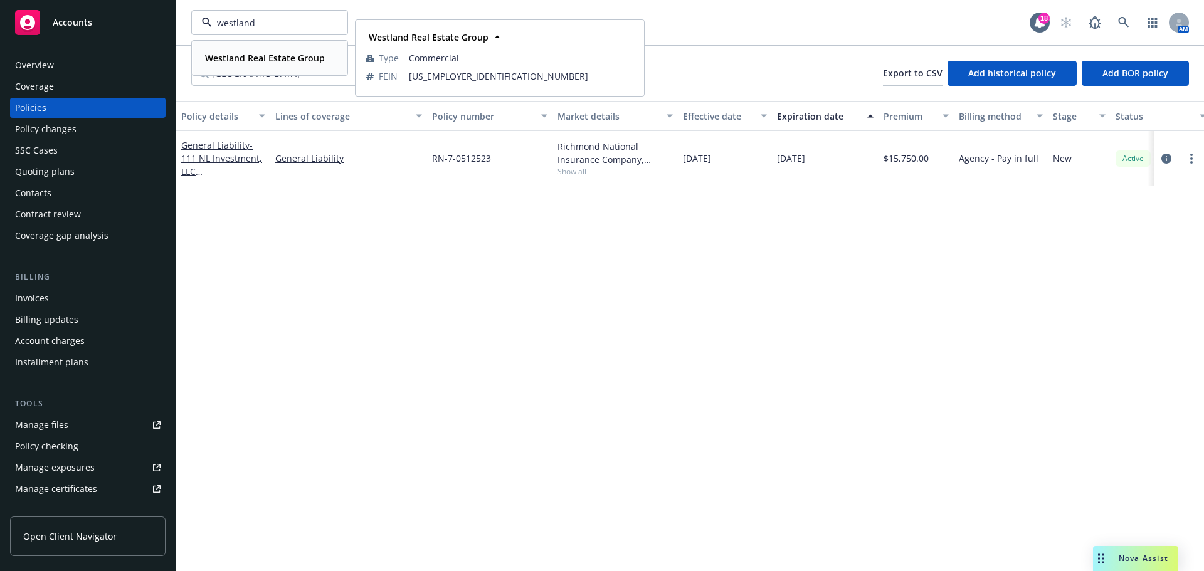
click at [260, 60] on strong "Westland Real Estate Group" at bounding box center [265, 58] width 120 height 12
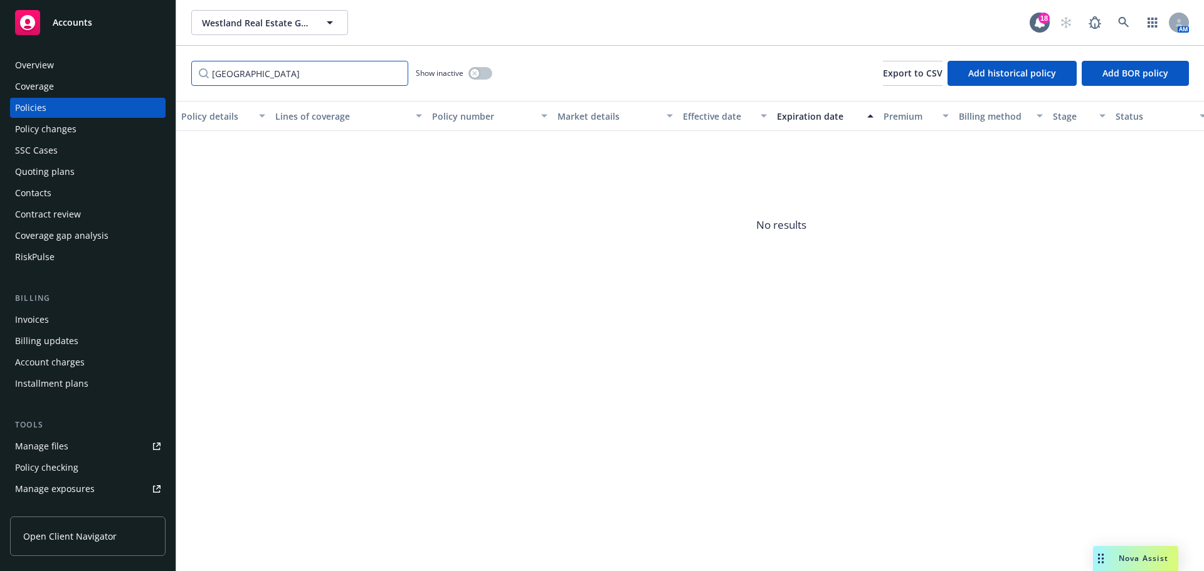
click at [398, 72] on input "glendale" at bounding box center [299, 73] width 217 height 25
click at [393, 73] on input "glendale" at bounding box center [299, 73] width 217 height 25
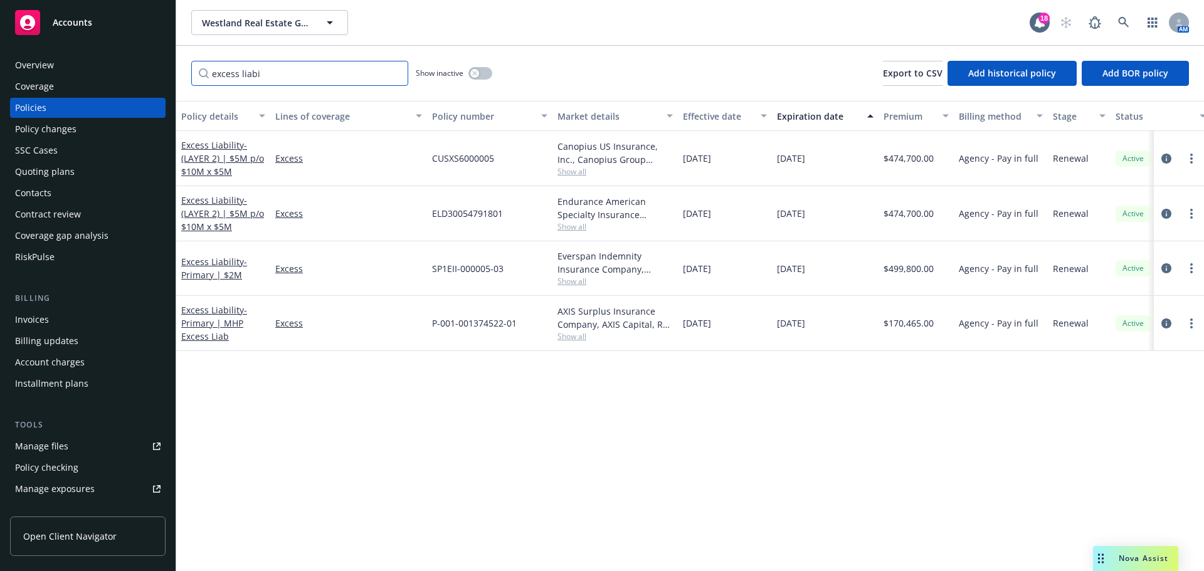
type input "excess liabi"
click at [577, 173] on span "Show all" at bounding box center [614, 171] width 115 height 11
click at [602, 88] on div "excess liabi Show inactive Export to CSV Add historical policy Add BOR policy" at bounding box center [690, 73] width 1028 height 55
click at [569, 225] on span "Show all" at bounding box center [614, 226] width 115 height 11
click at [590, 62] on div "excess liabi Show inactive Export to CSV Add historical policy Add BOR policy" at bounding box center [690, 73] width 1028 height 55
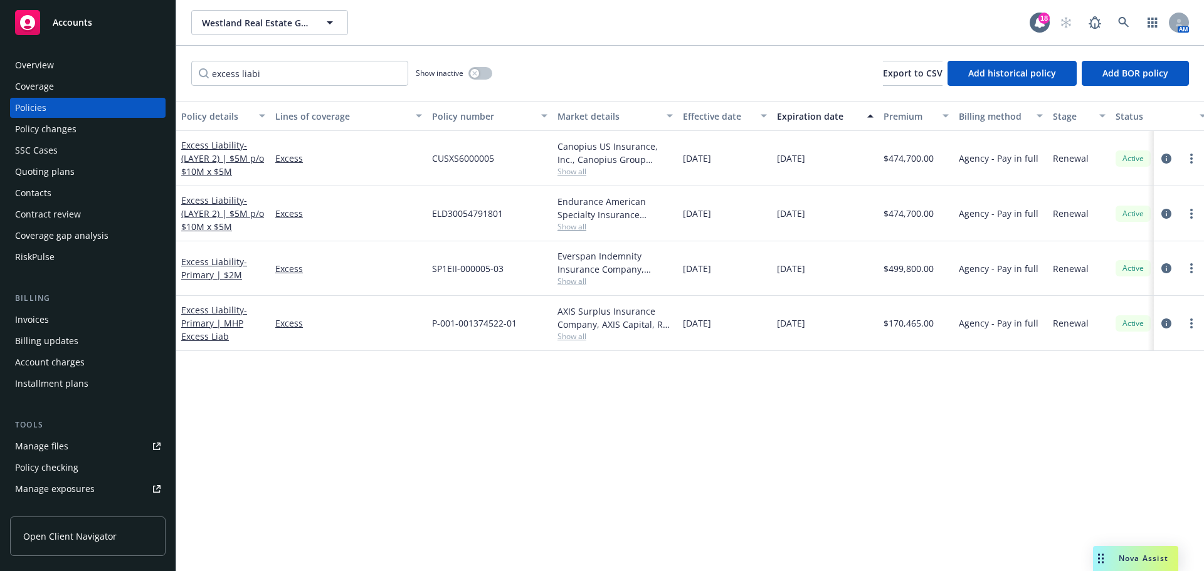
click at [573, 281] on span "Show all" at bounding box center [614, 281] width 115 height 11
click at [808, 412] on div "Policy details Lines of coverage Policy number Market details Effective date Ex…" at bounding box center [690, 336] width 1028 height 470
drag, startPoint x: 501, startPoint y: 212, endPoint x: 431, endPoint y: 209, distance: 70.3
click at [431, 209] on div "ELD30054791801" at bounding box center [489, 213] width 125 height 55
copy span "ELD30054791801"
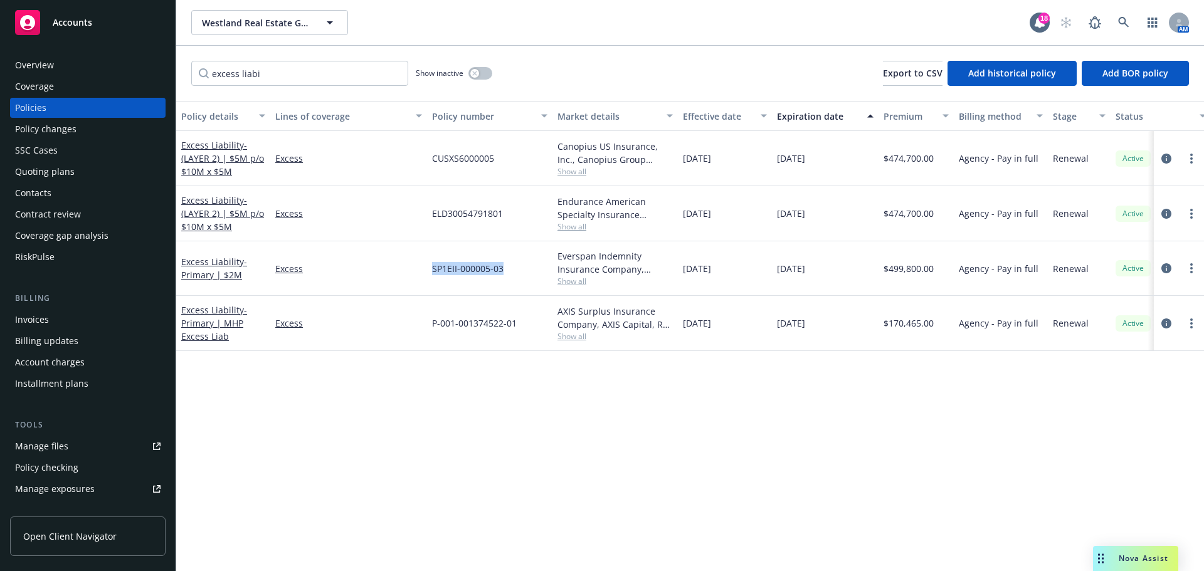
drag, startPoint x: 502, startPoint y: 270, endPoint x: 431, endPoint y: 270, distance: 70.2
click at [431, 270] on div "SP1EII-000005-03" at bounding box center [489, 268] width 125 height 55
copy span "SP1EII-000005-03"
drag, startPoint x: 496, startPoint y: 154, endPoint x: 420, endPoint y: 157, distance: 75.9
click at [421, 157] on div "Excess Liability - (LAYER 2) | $5M p/o $10M x $5M Excess CUSXS6000005 Canopius …" at bounding box center [781, 158] width 1210 height 55
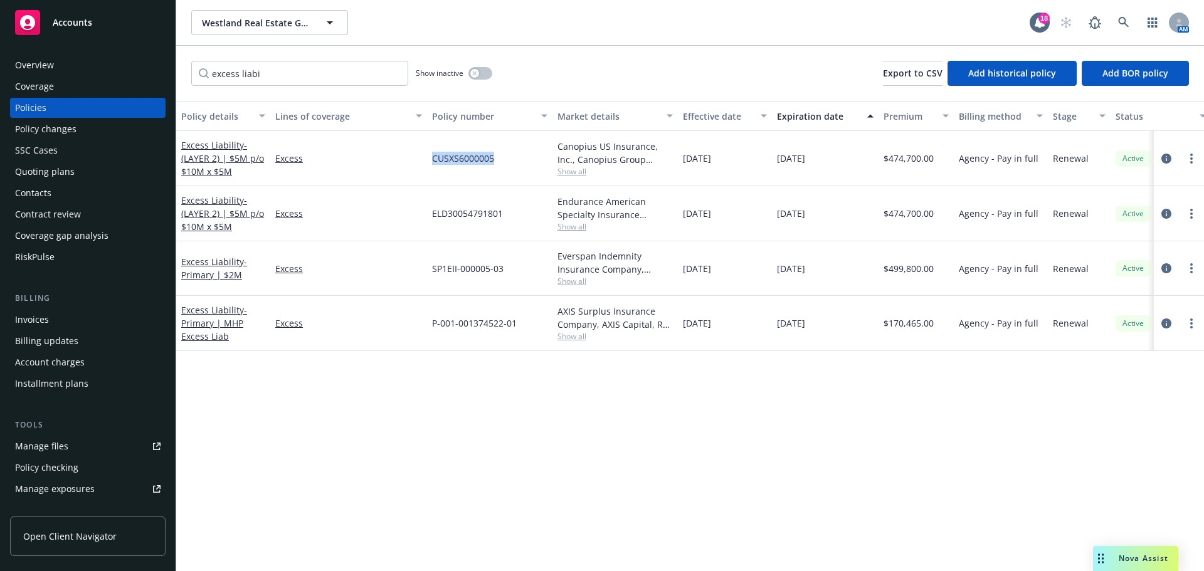
copy div "CUSXS6000005"
click at [1164, 156] on icon "circleInformation" at bounding box center [1166, 159] width 10 height 10
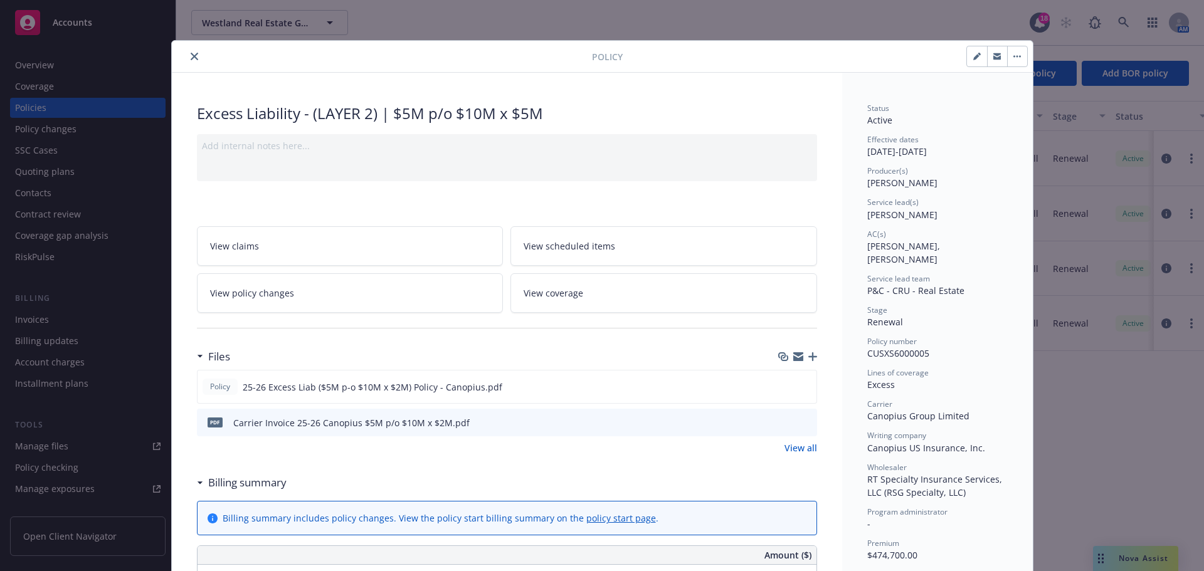
click at [189, 52] on button "close" at bounding box center [194, 56] width 15 height 15
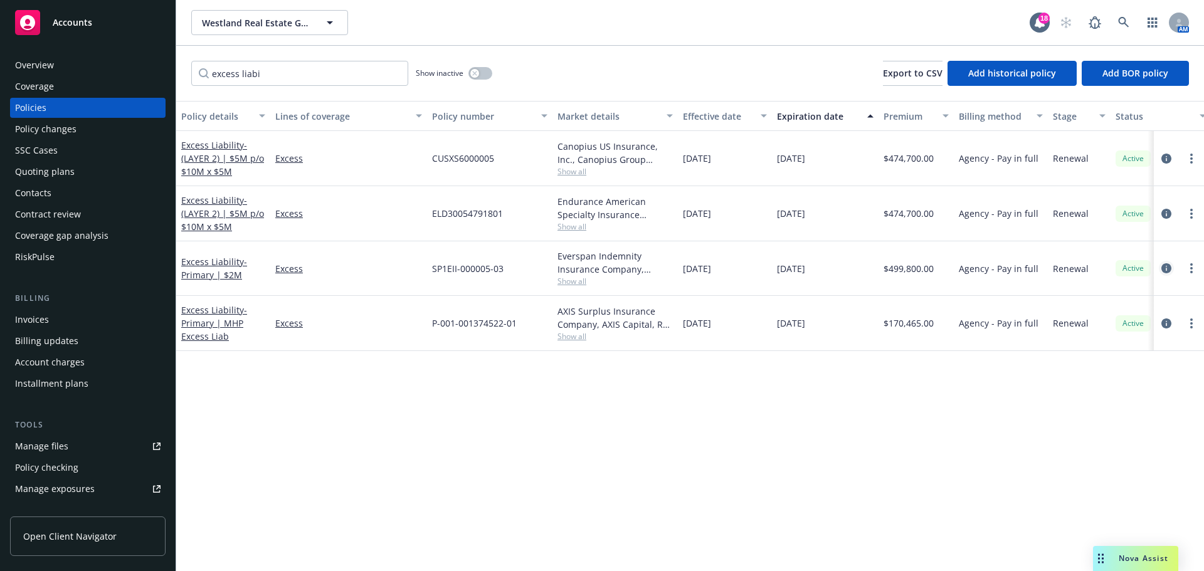
click at [1166, 267] on icon "circleInformation" at bounding box center [1166, 268] width 10 height 10
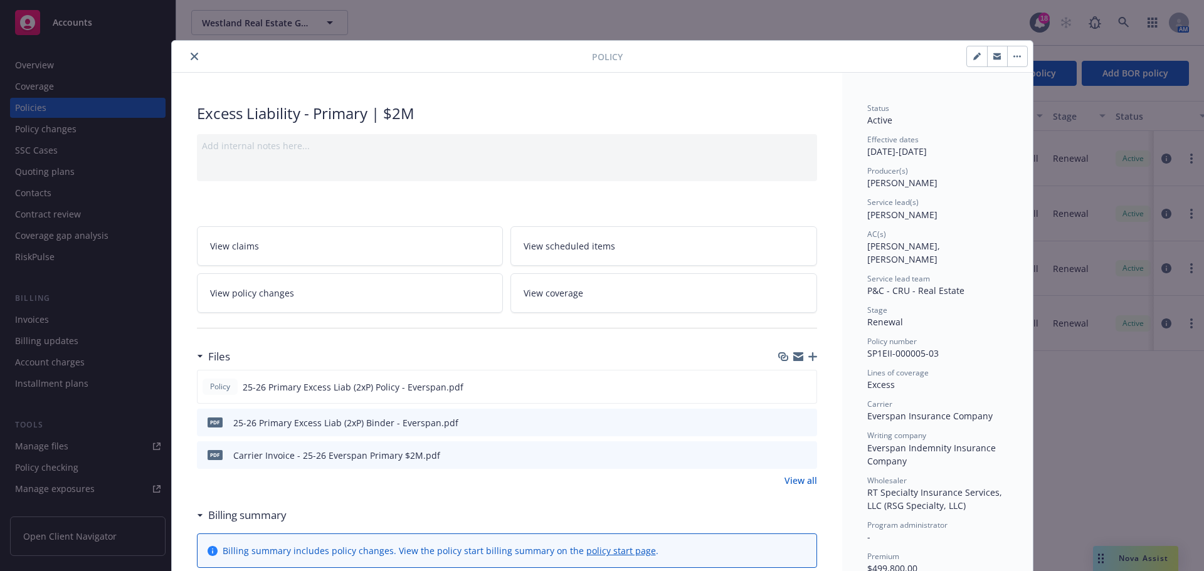
click at [190, 63] on button "close" at bounding box center [194, 56] width 15 height 15
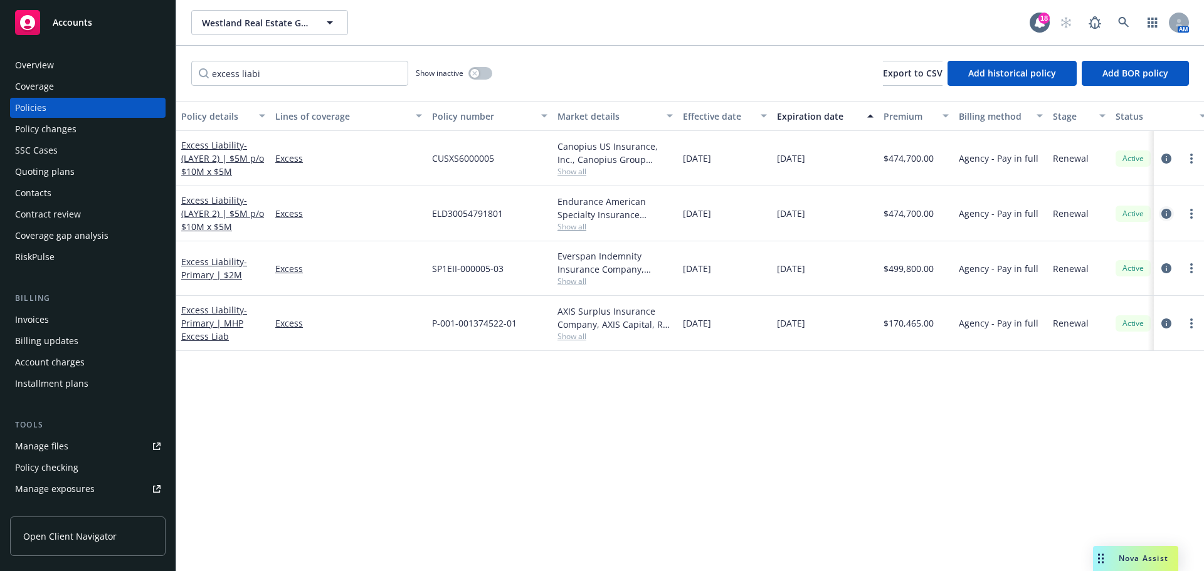
click at [1166, 214] on icon "circleInformation" at bounding box center [1166, 214] width 10 height 10
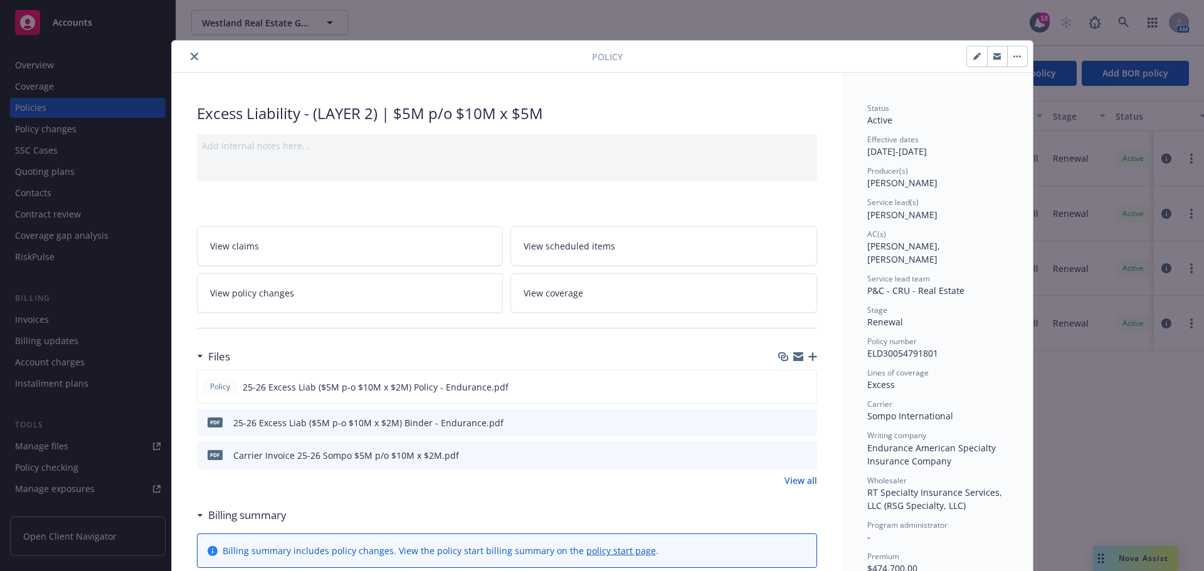
click at [187, 53] on button "close" at bounding box center [194, 56] width 15 height 15
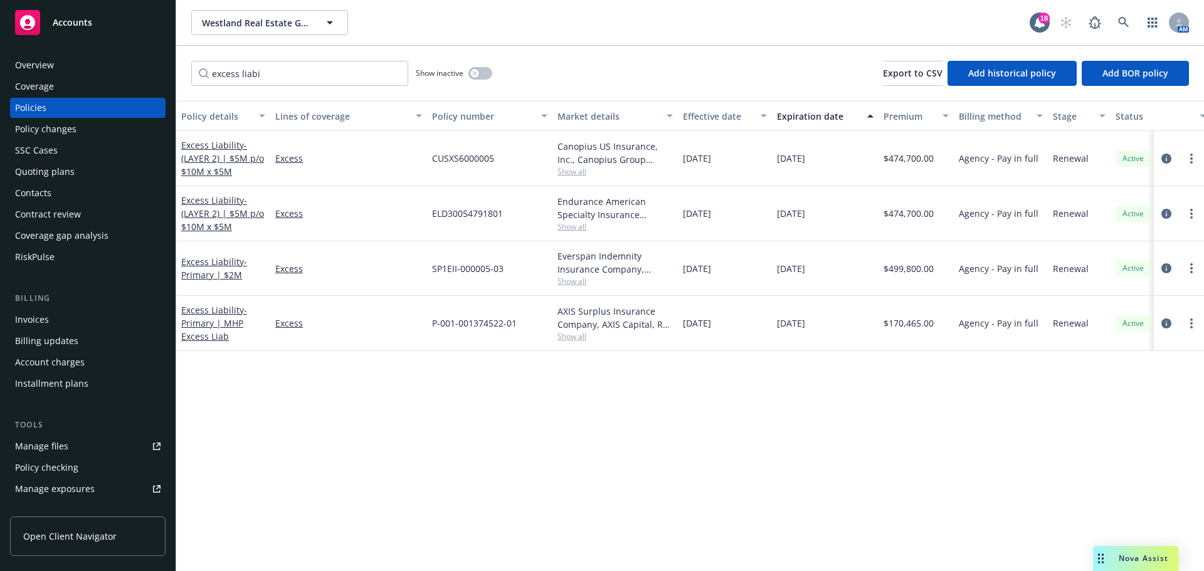
click at [658, 45] on div "Westland Real Estate Group Westland Real Estate Group 18 AM" at bounding box center [690, 23] width 1028 height 46
click at [1170, 152] on link "circleInformation" at bounding box center [1166, 158] width 15 height 15
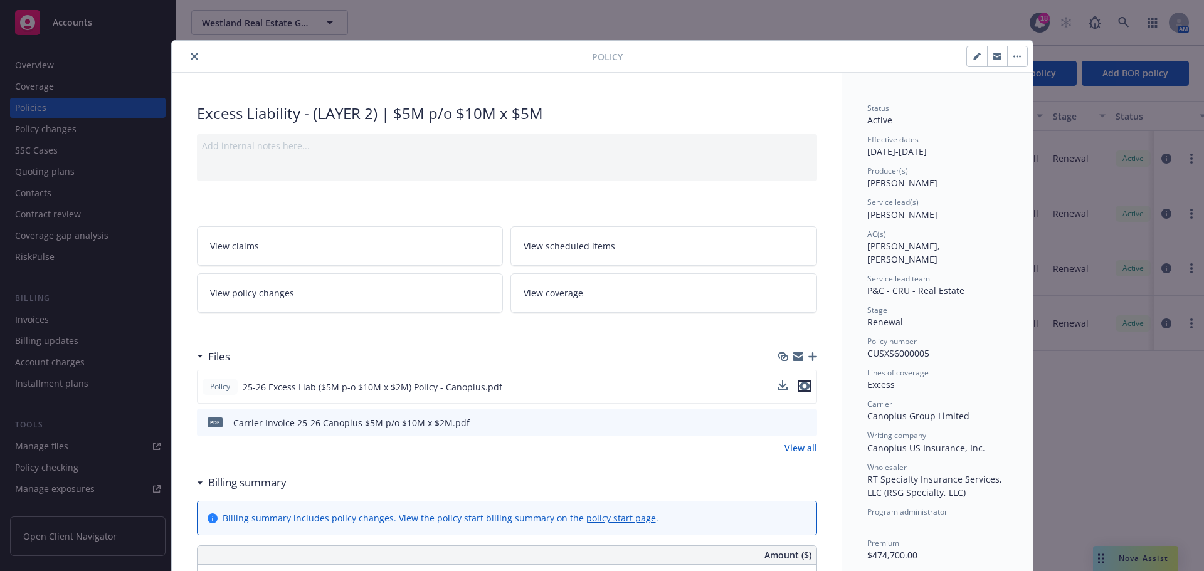
click at [802, 383] on icon "preview file" at bounding box center [804, 386] width 11 height 9
